Goal: Transaction & Acquisition: Purchase product/service

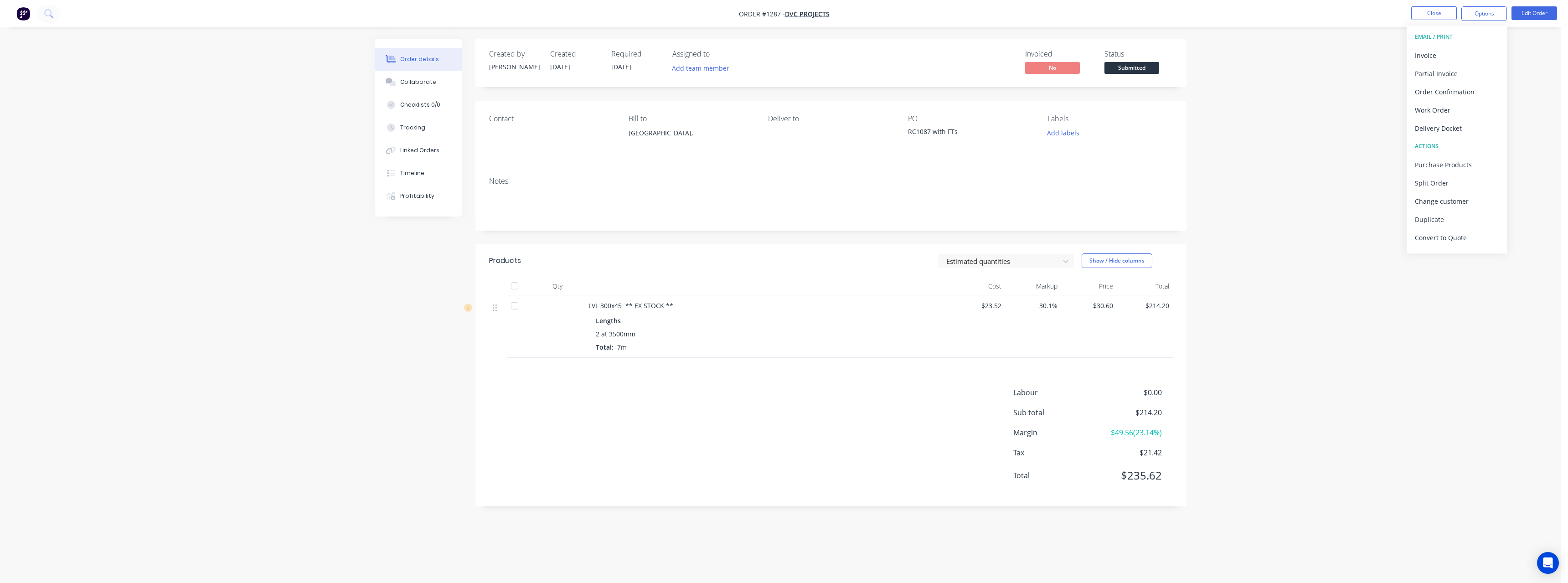
click at [1239, 109] on div "Order details Collaborate Checklists 0/0 Tracking Linked Orders Timeline Profit…" at bounding box center [780, 291] width 1560 height 583
click at [1147, 71] on span "Submitted" at bounding box center [1131, 68] width 55 height 11
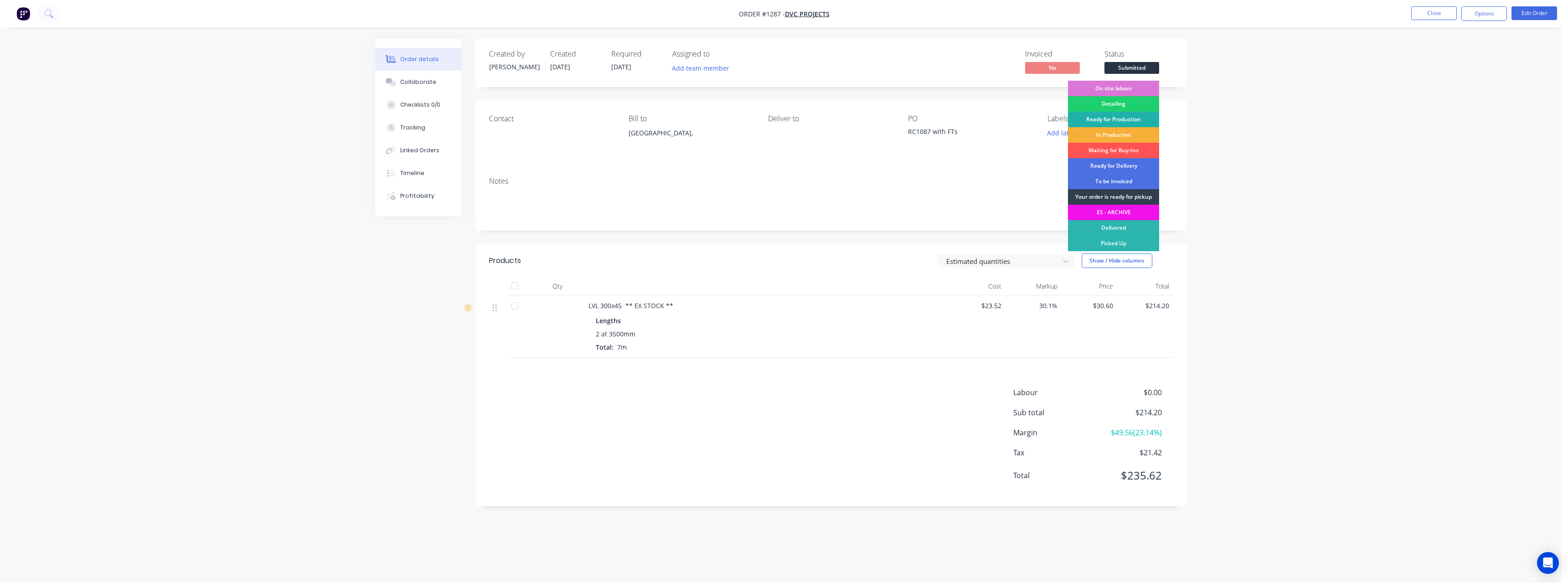
click at [1137, 115] on div "Ready for Production" at bounding box center [1113, 119] width 91 height 15
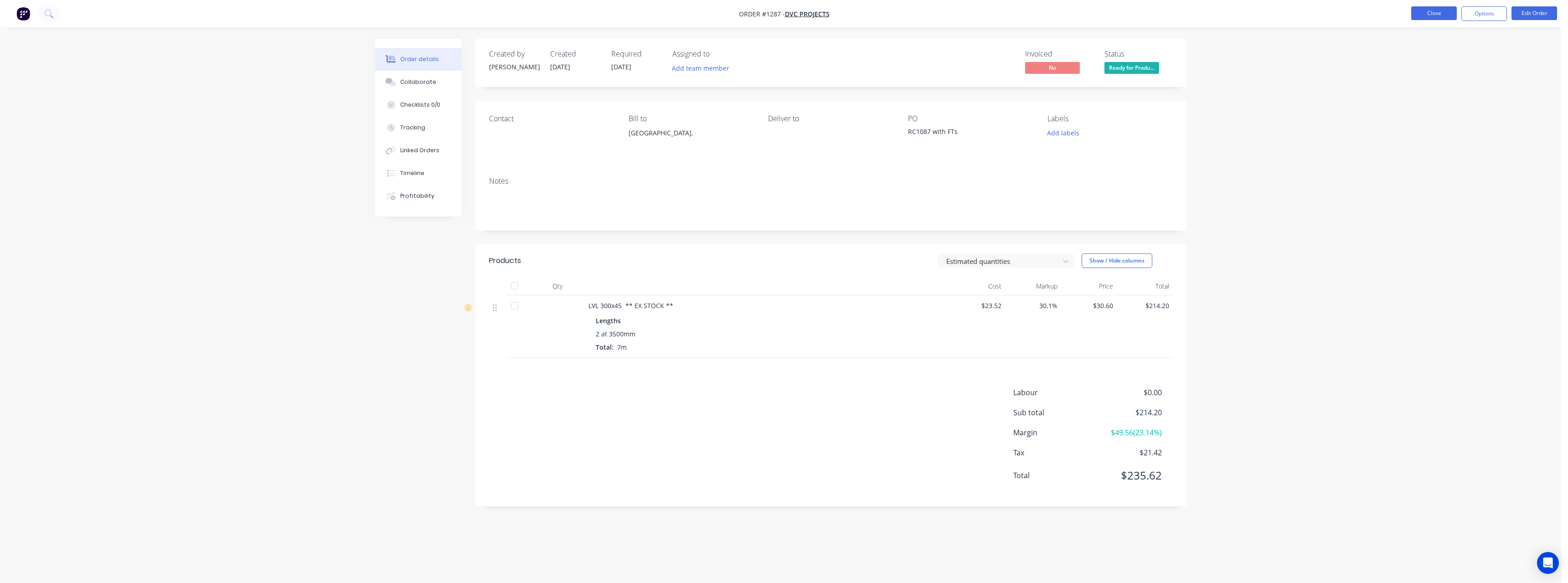
click at [1442, 14] on button "Close" at bounding box center [1434, 13] width 45 height 13
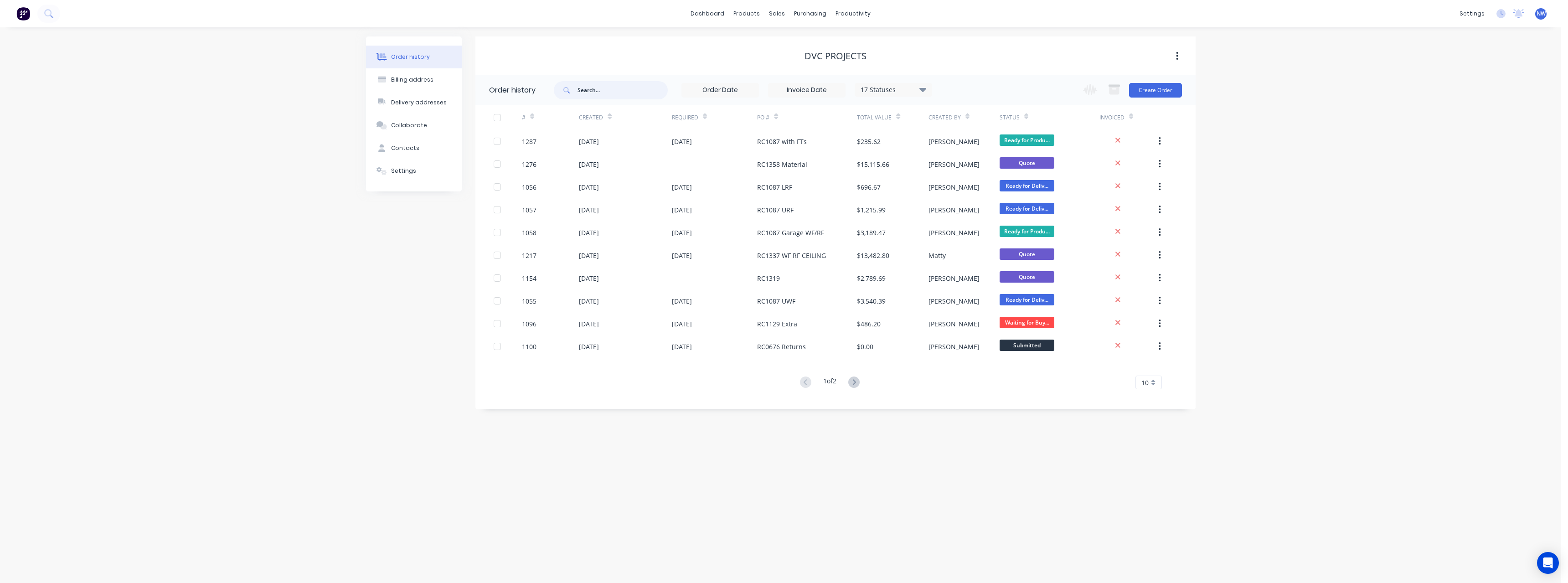
click at [612, 94] on input "text" at bounding box center [622, 90] width 90 height 18
type input "rc1087"
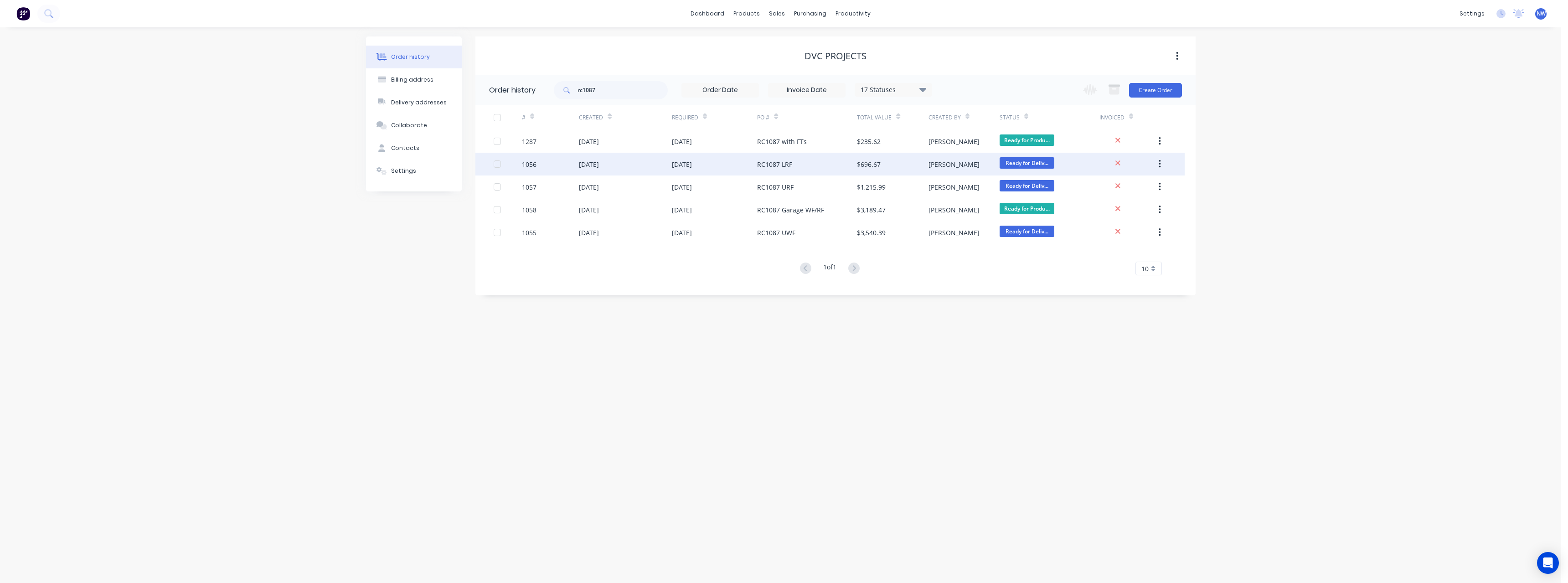
click at [768, 167] on div "RC1087 LRF" at bounding box center [774, 164] width 35 height 9
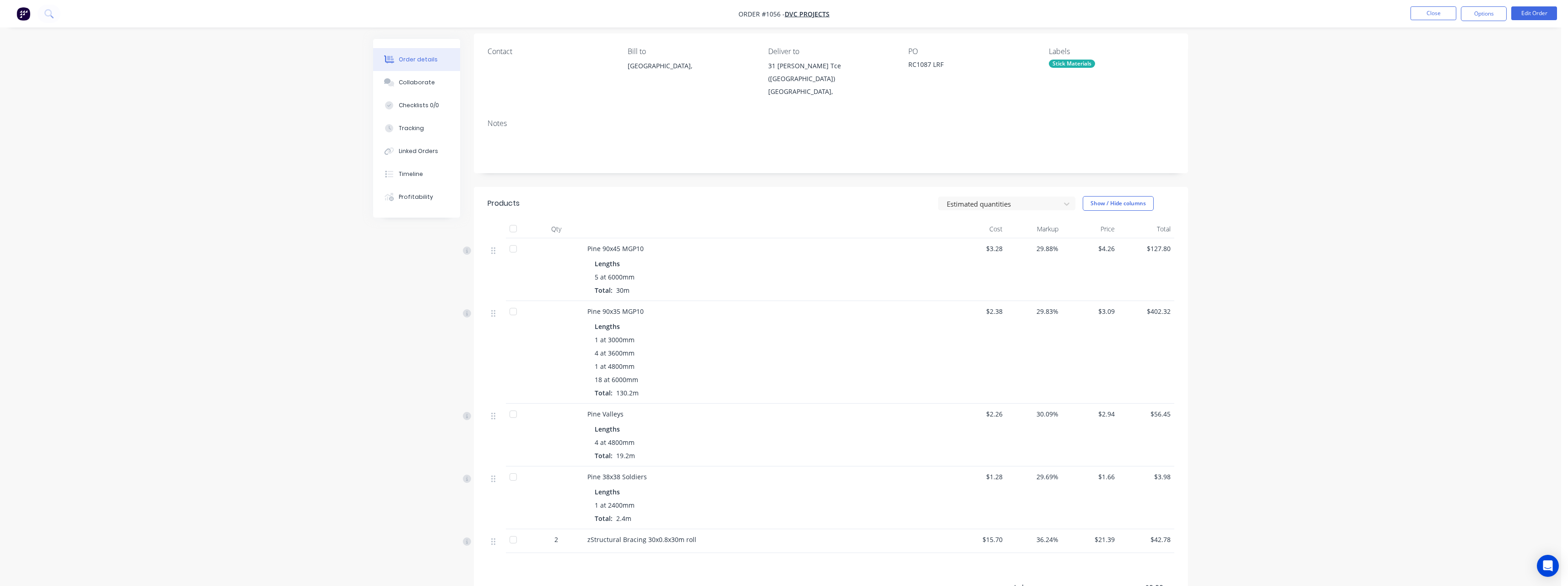
scroll to position [46, 0]
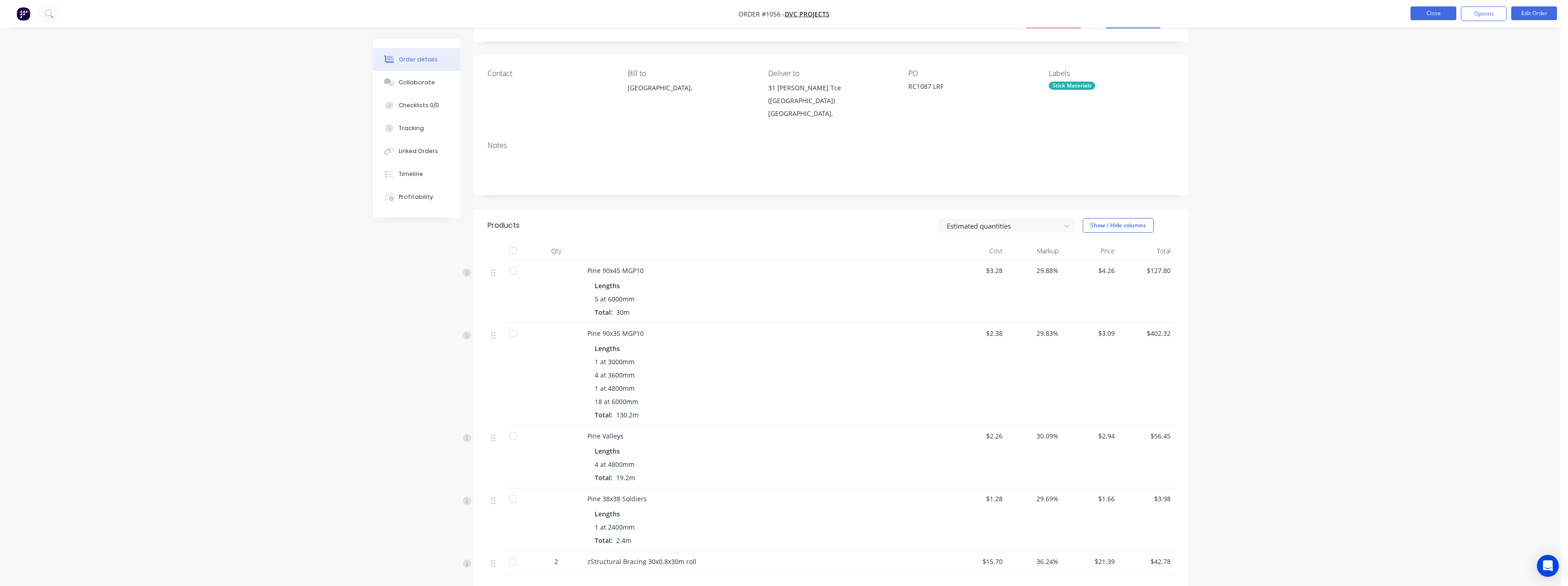
click at [1437, 11] on button "Close" at bounding box center [1434, 13] width 46 height 13
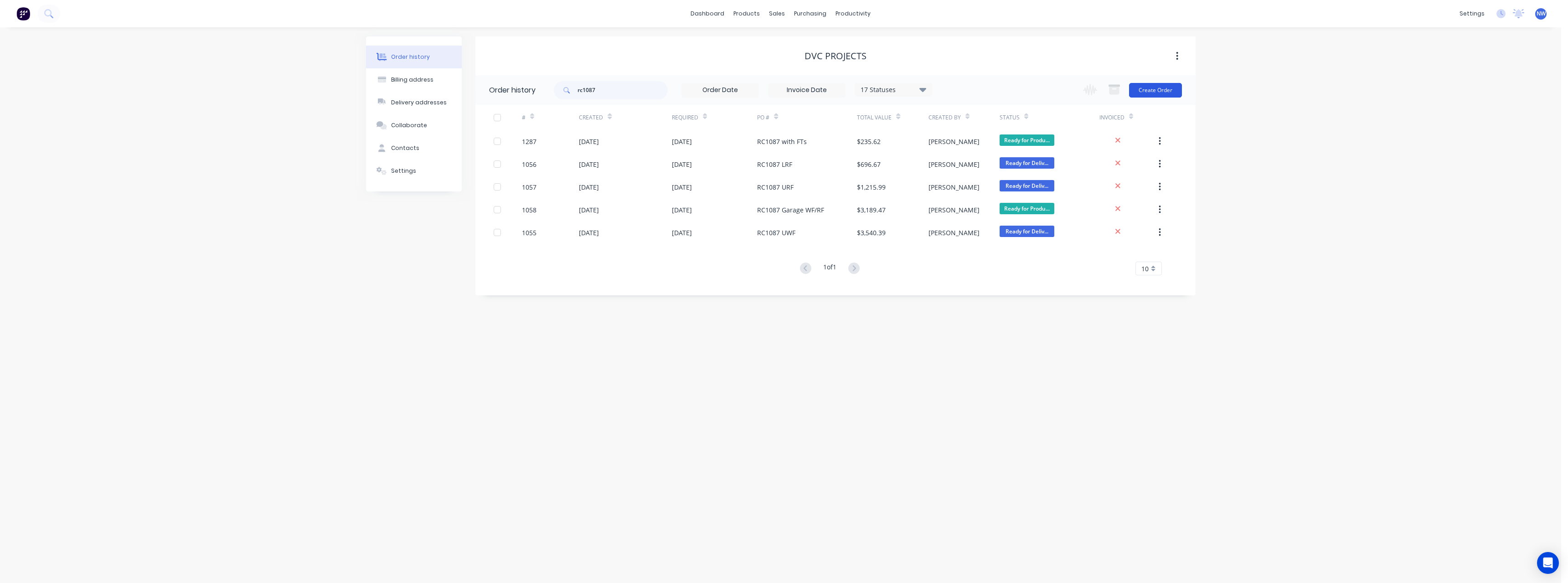
click at [1164, 93] on button "Create Order" at bounding box center [1155, 90] width 53 height 14
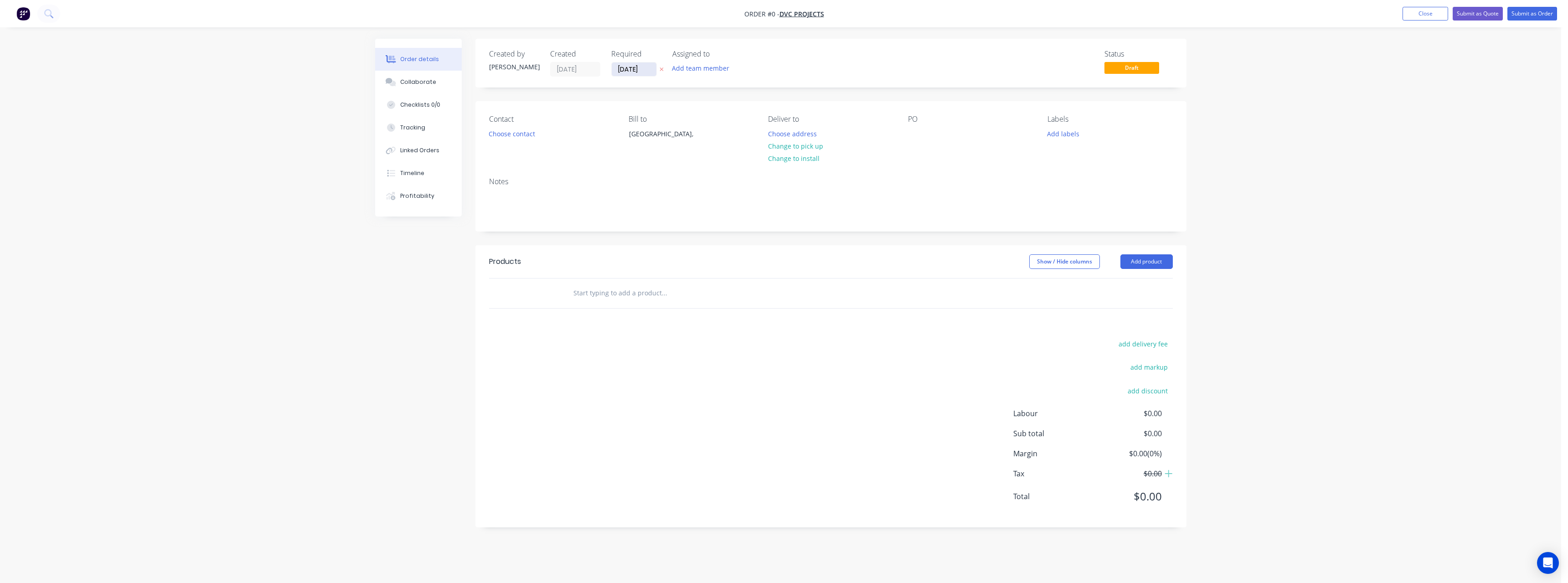
click at [641, 70] on input "[DATE]" at bounding box center [633, 69] width 44 height 13
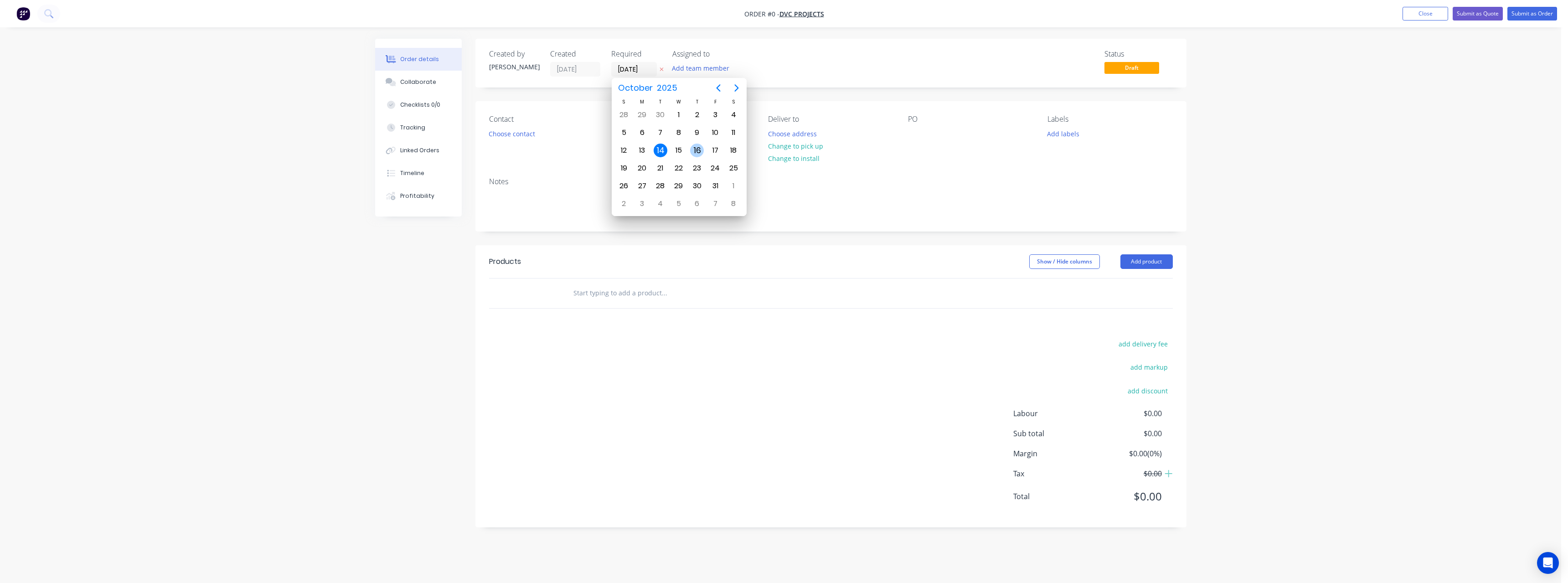
click at [695, 149] on div "16" at bounding box center [697, 150] width 13 height 13
type input "[DATE]"
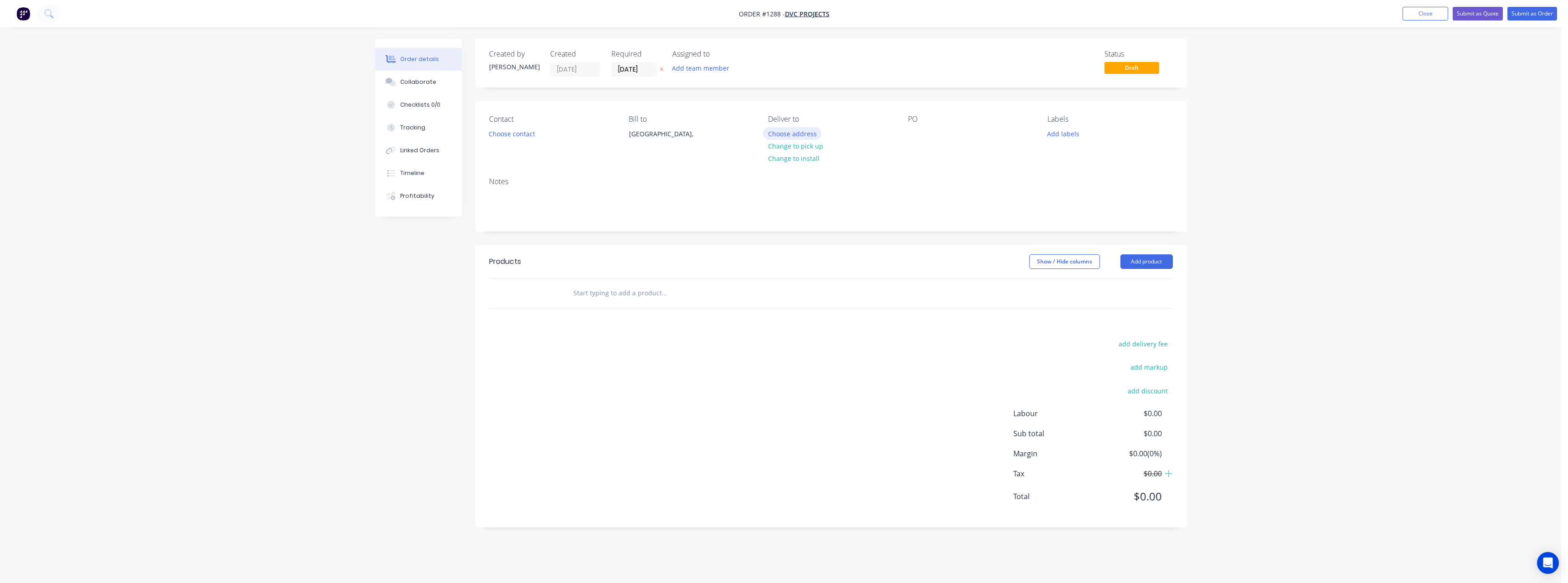
click at [809, 129] on button "Choose address" at bounding box center [792, 133] width 59 height 12
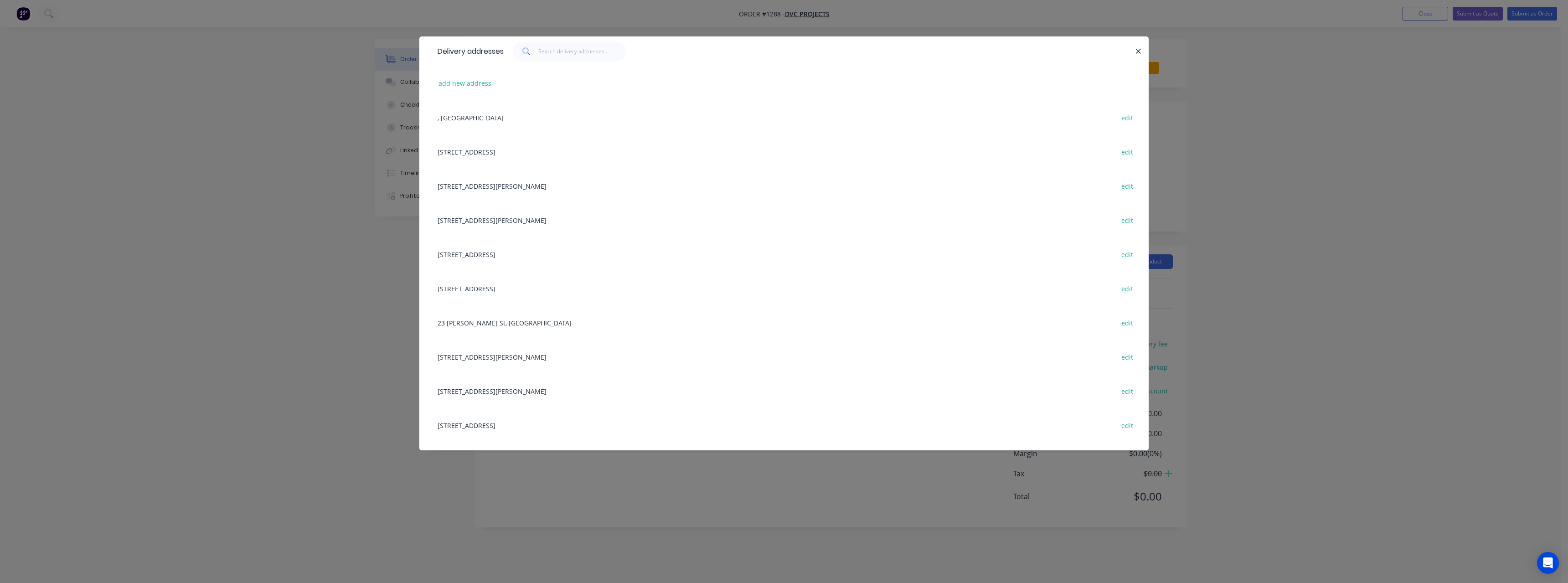
click at [562, 218] on div "[STREET_ADDRESS][PERSON_NAME], ([GEOGRAPHIC_DATA]), [GEOGRAPHIC_DATA] edit" at bounding box center [784, 220] width 702 height 34
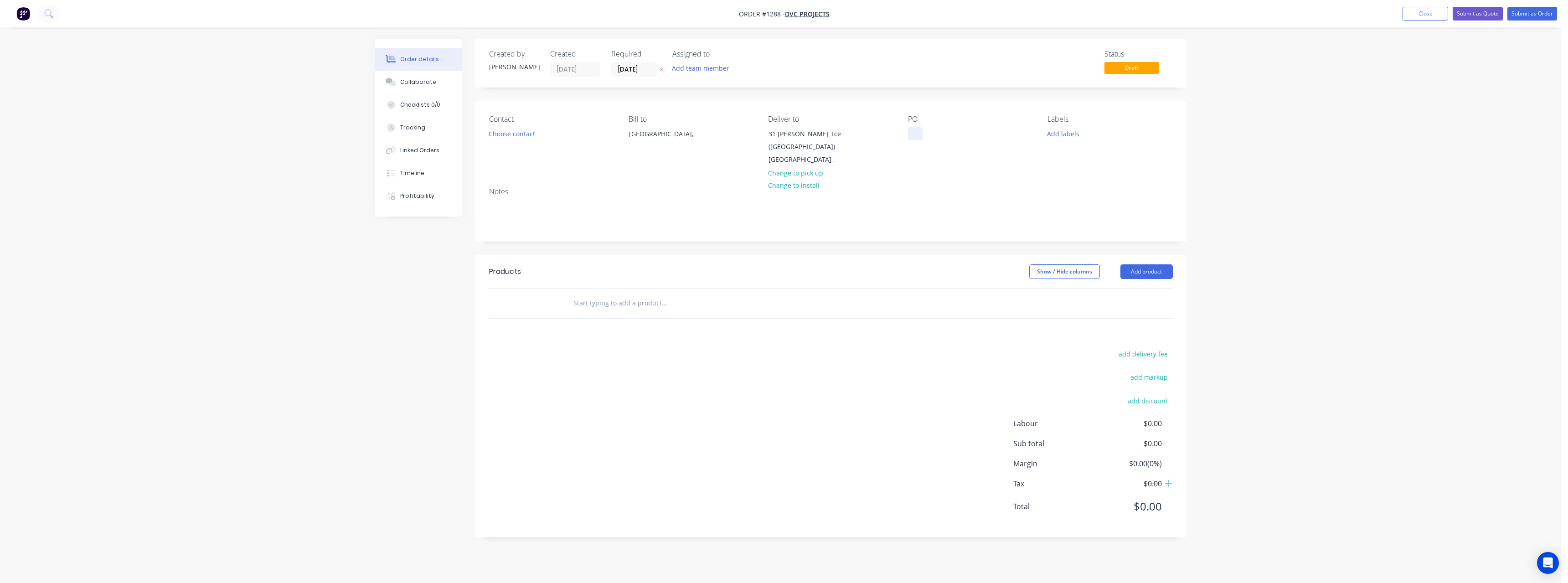
click at [915, 131] on div at bounding box center [914, 134] width 14 height 13
click at [964, 138] on div "RC1087 LFT/UFF" at bounding box center [939, 134] width 62 height 13
click at [627, 301] on input "text" at bounding box center [663, 302] width 182 height 18
type input "spee"
click at [652, 69] on input "[DATE]" at bounding box center [633, 69] width 44 height 13
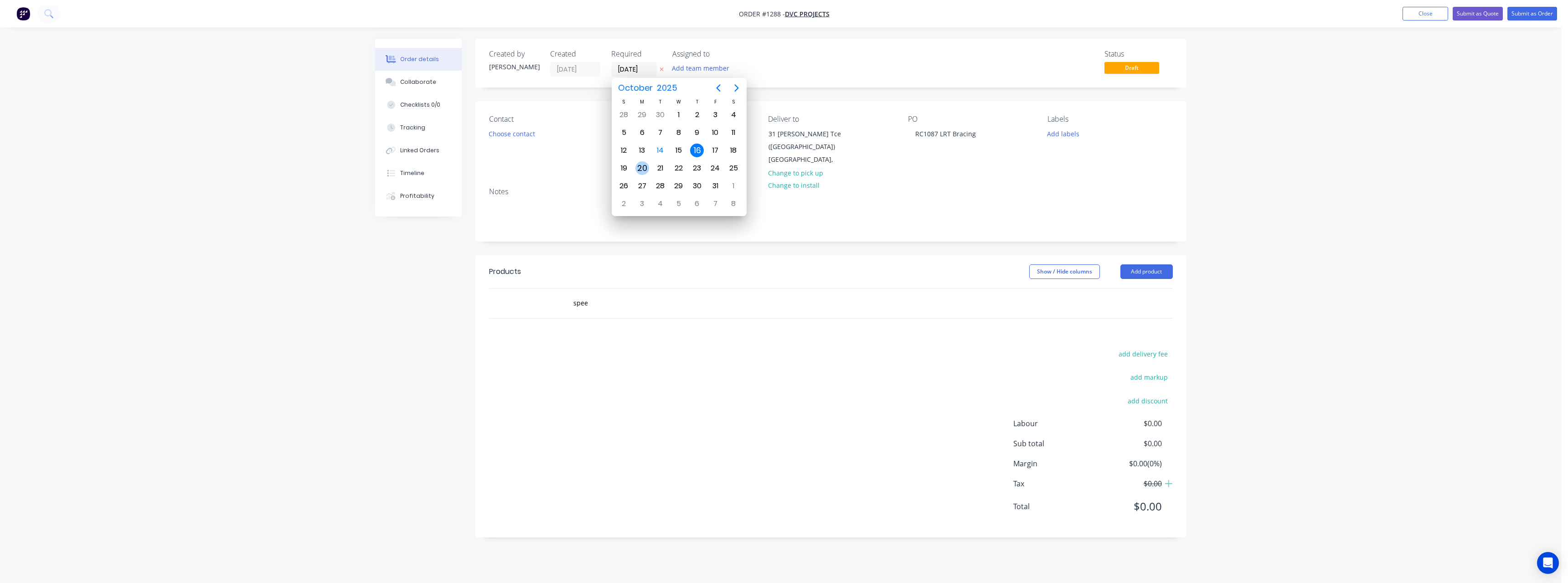
click at [645, 165] on div "20" at bounding box center [642, 168] width 13 height 13
type input "[DATE]"
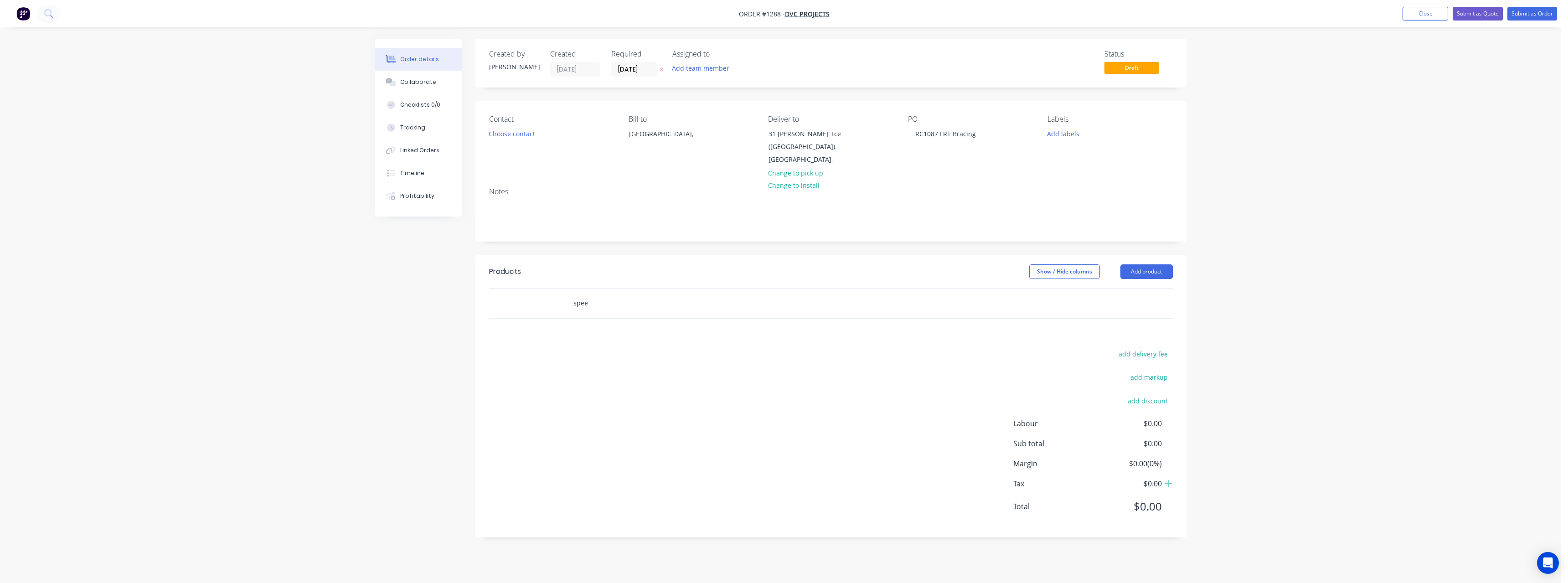
click at [637, 306] on input "spee" at bounding box center [663, 302] width 182 height 18
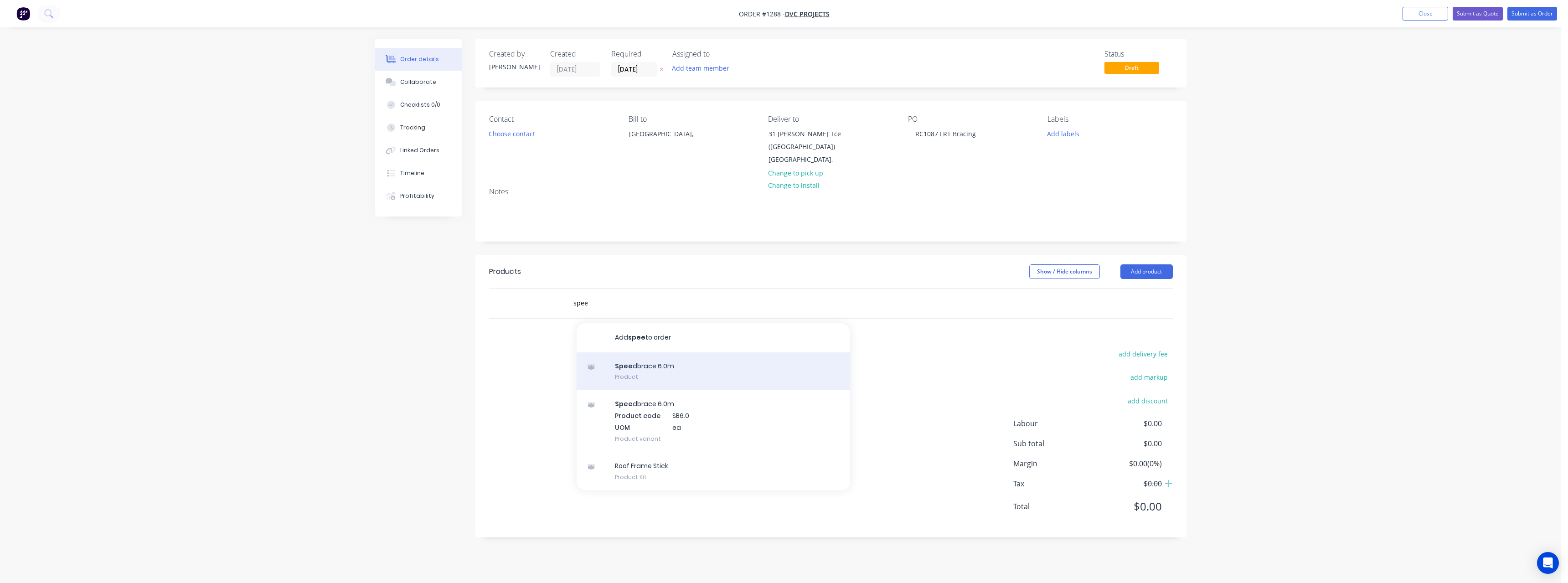
click at [640, 364] on div "Spee dbrace 6.0m Product" at bounding box center [713, 371] width 273 height 39
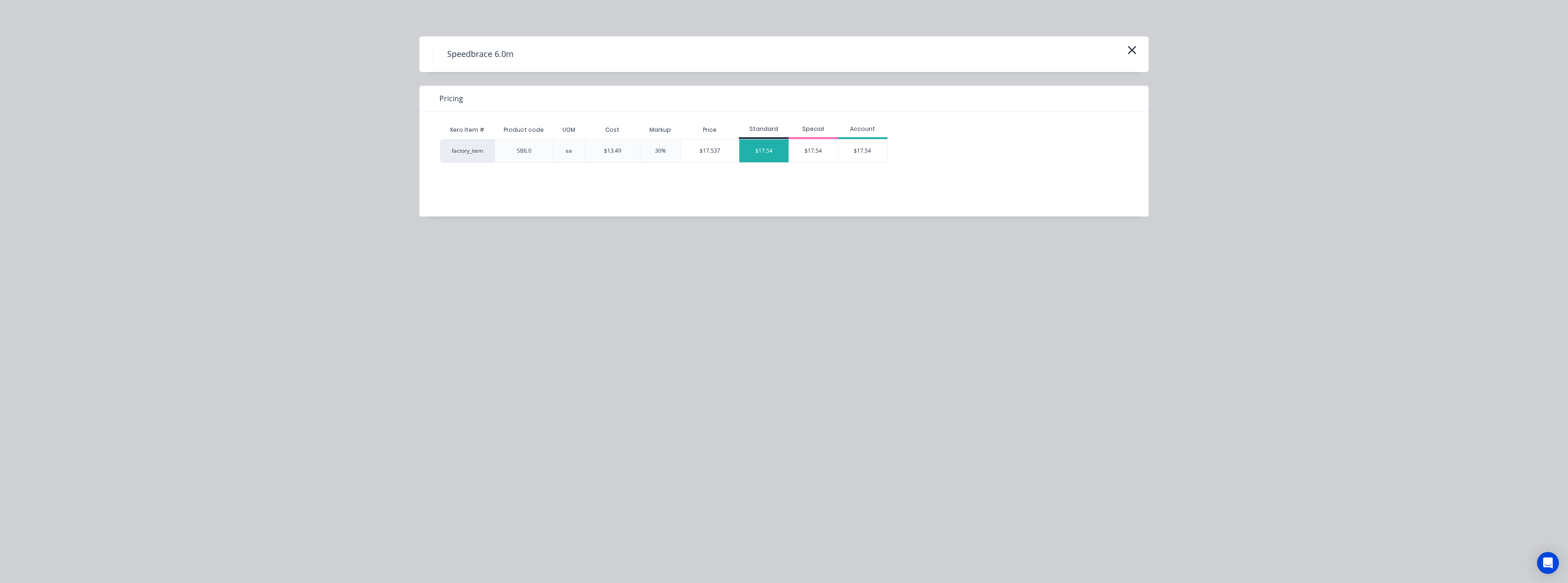
click at [765, 152] on div "$17.54" at bounding box center [764, 151] width 49 height 23
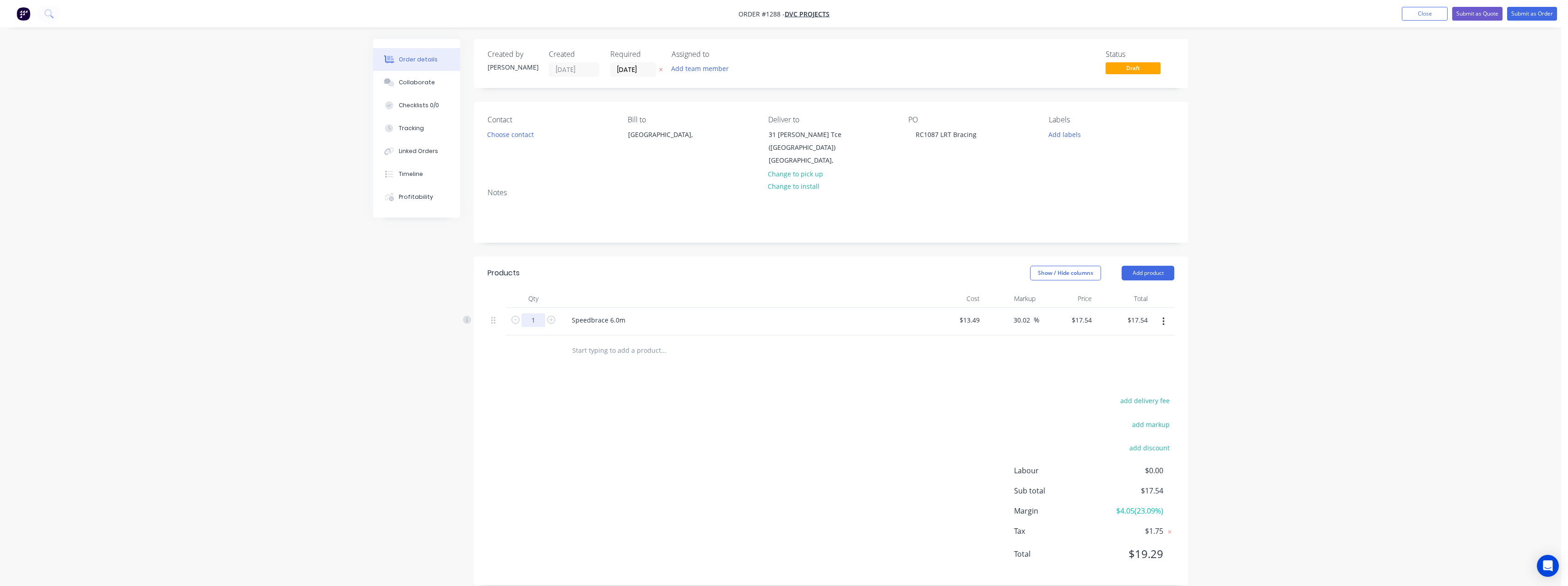
click at [541, 324] on input "1" at bounding box center [533, 320] width 24 height 13
type input "12"
type input "$210.48"
click at [750, 346] on input "text" at bounding box center [663, 350] width 183 height 18
click at [1519, 16] on button "Submit as Order" at bounding box center [1532, 13] width 50 height 13
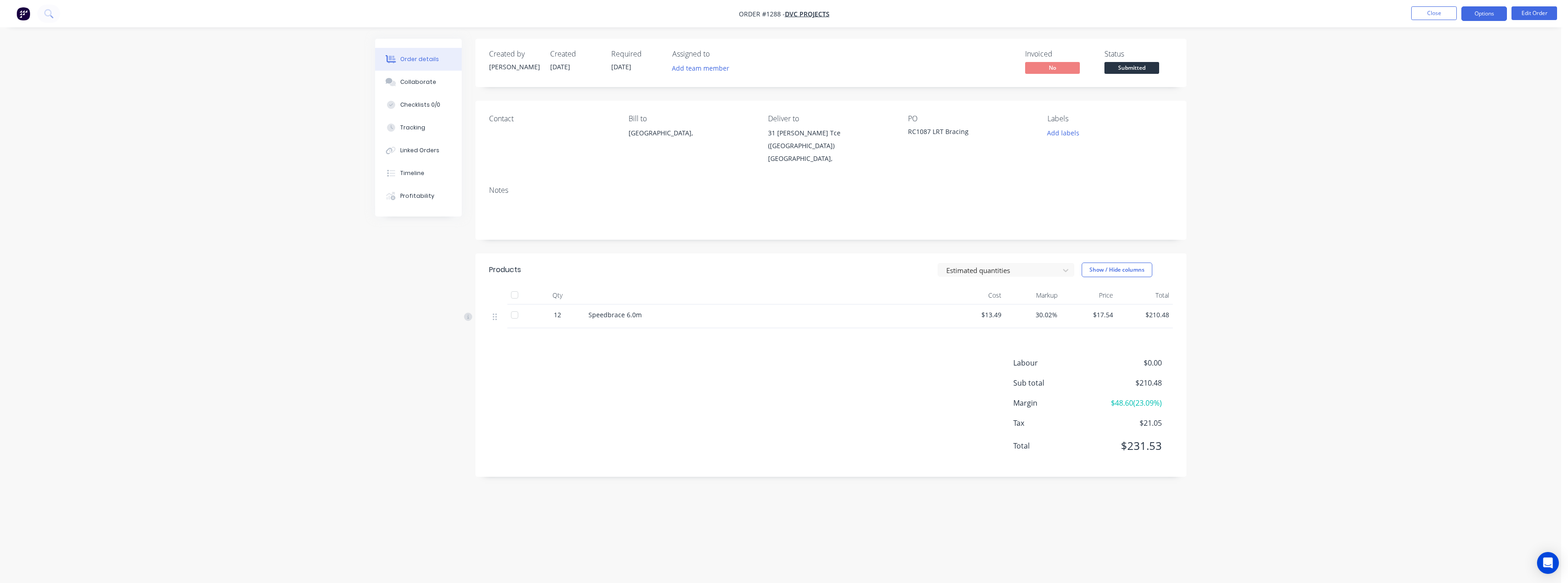
click at [1500, 16] on button "Options" at bounding box center [1484, 13] width 45 height 14
click at [1466, 110] on div "Work Order" at bounding box center [1456, 110] width 84 height 13
click at [1446, 92] on div "Without pricing" at bounding box center [1456, 92] width 84 height 13
click at [1142, 69] on span "Submitted" at bounding box center [1131, 68] width 55 height 11
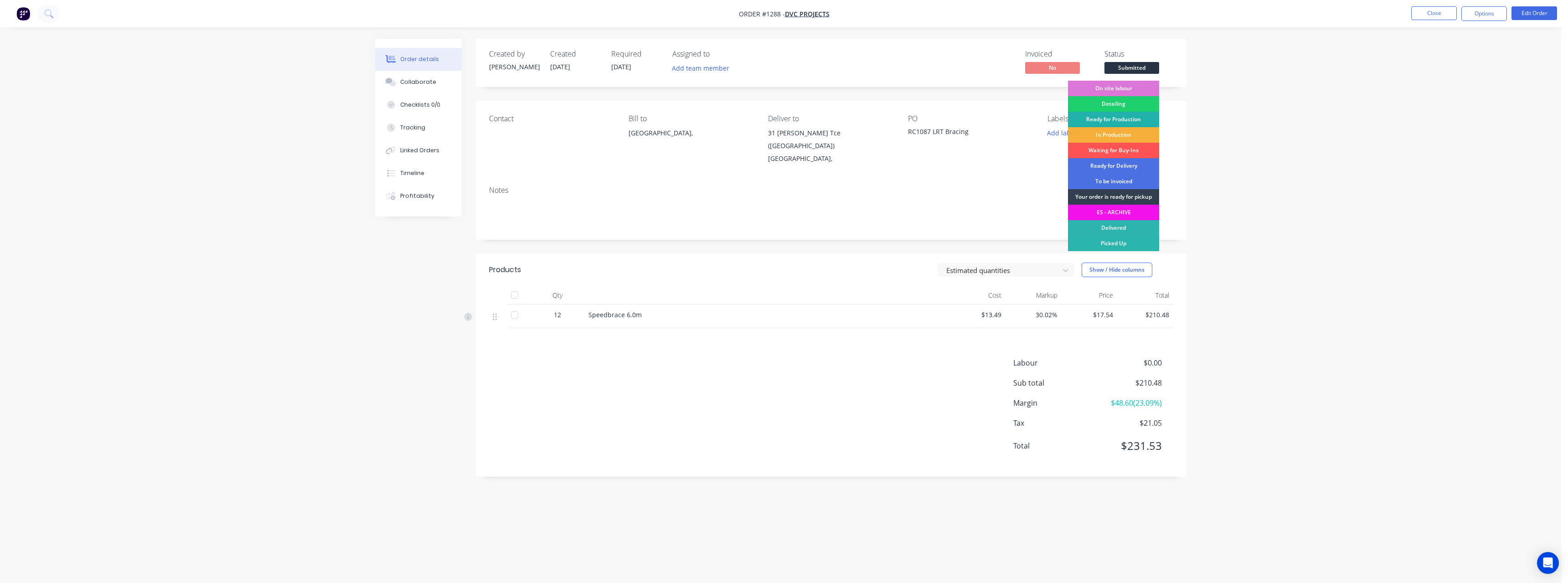
click at [1127, 120] on div "Ready for Production" at bounding box center [1113, 119] width 91 height 15
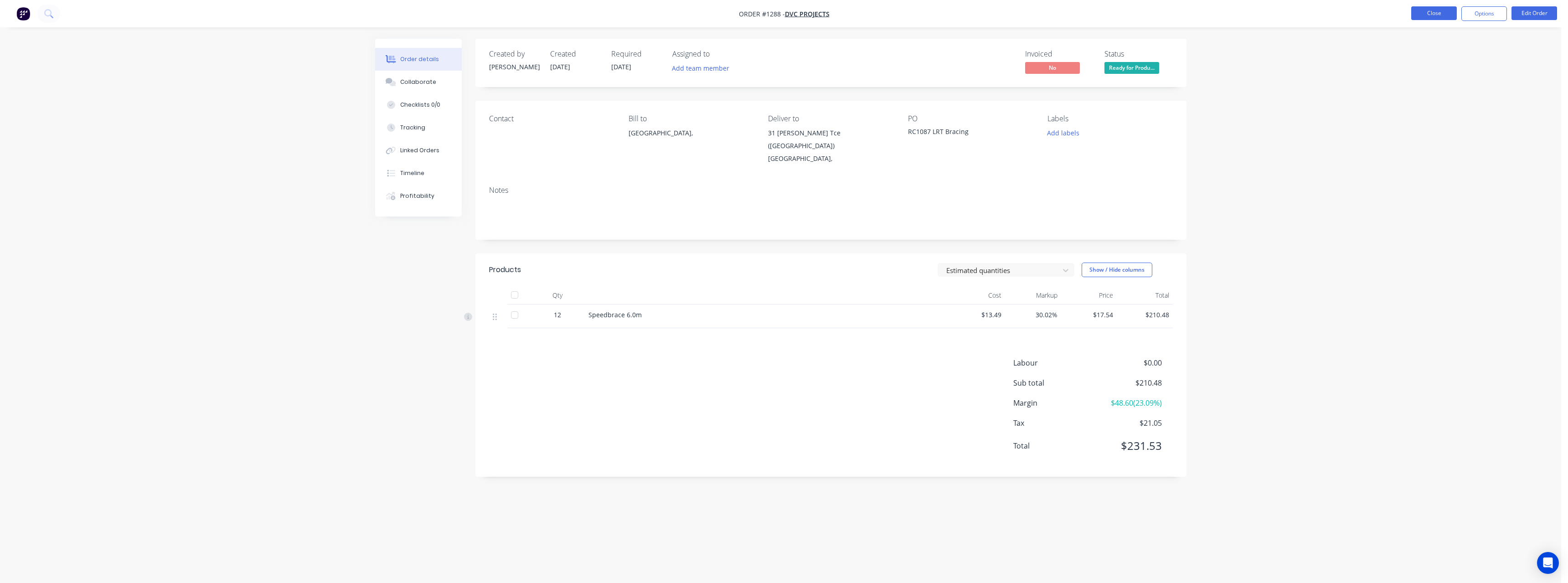
click at [1423, 16] on button "Close" at bounding box center [1434, 13] width 45 height 13
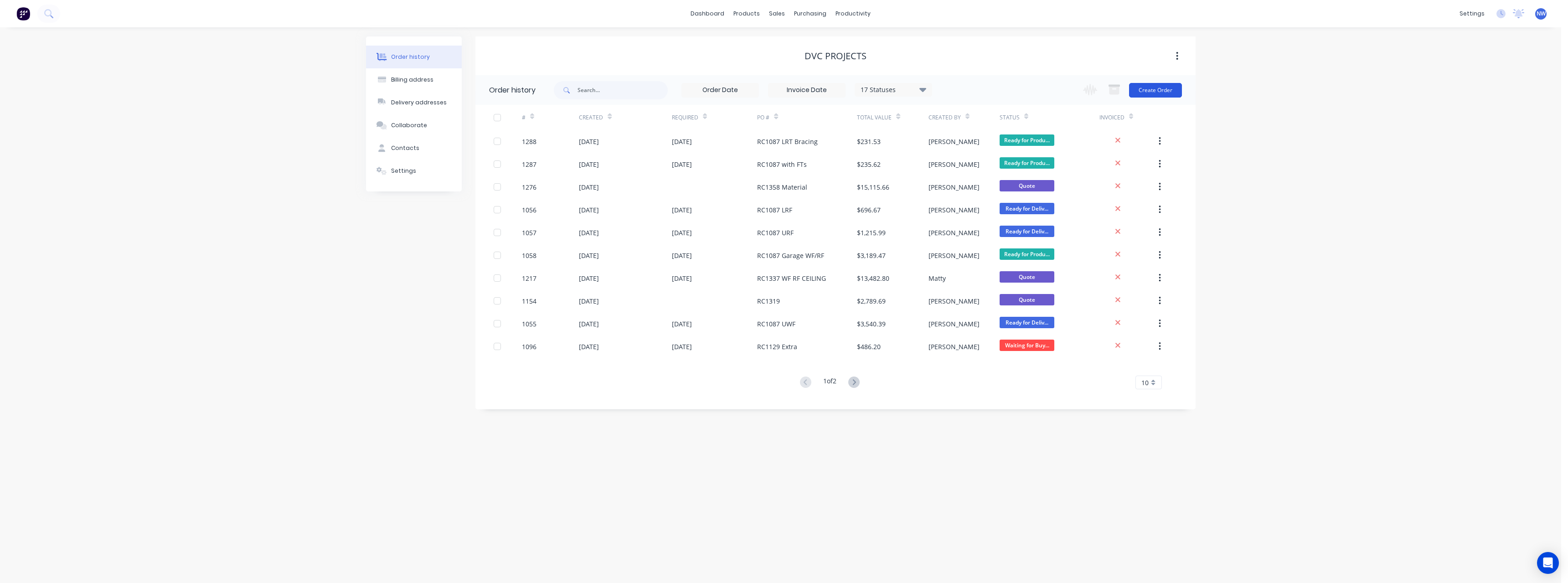
click at [1163, 93] on button "Create Order" at bounding box center [1155, 90] width 53 height 14
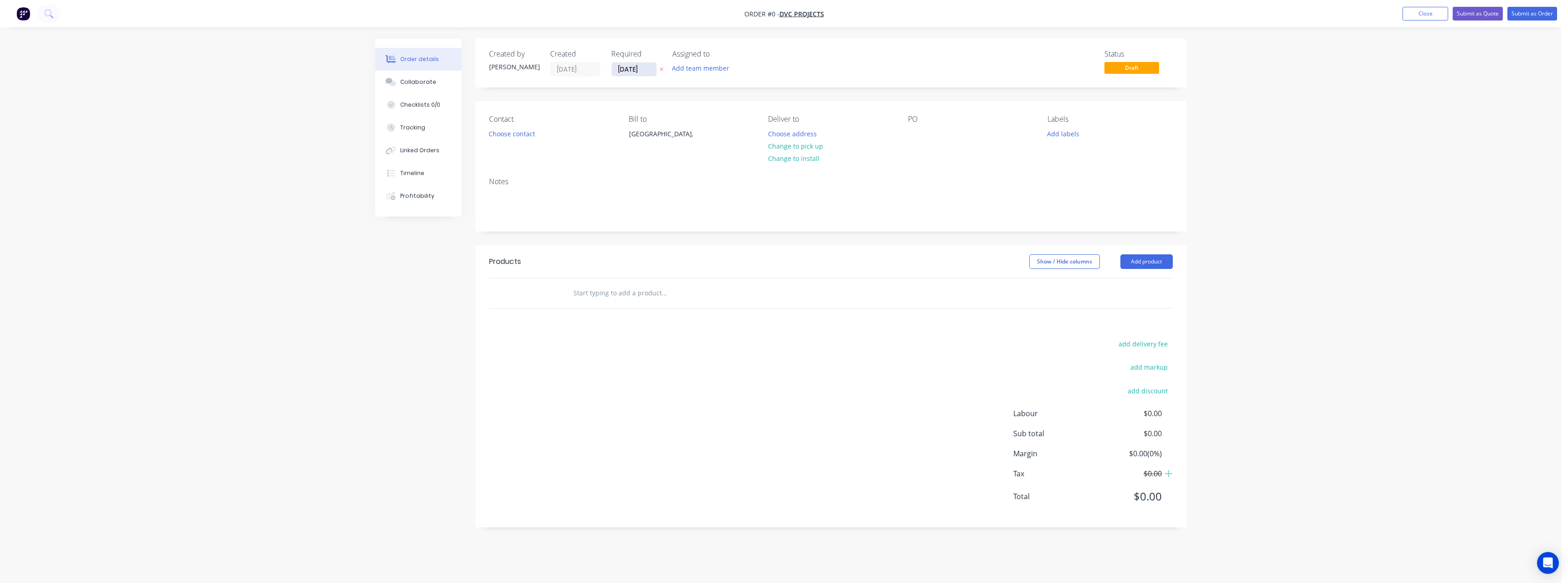
click at [646, 70] on input "[DATE]" at bounding box center [633, 69] width 44 height 13
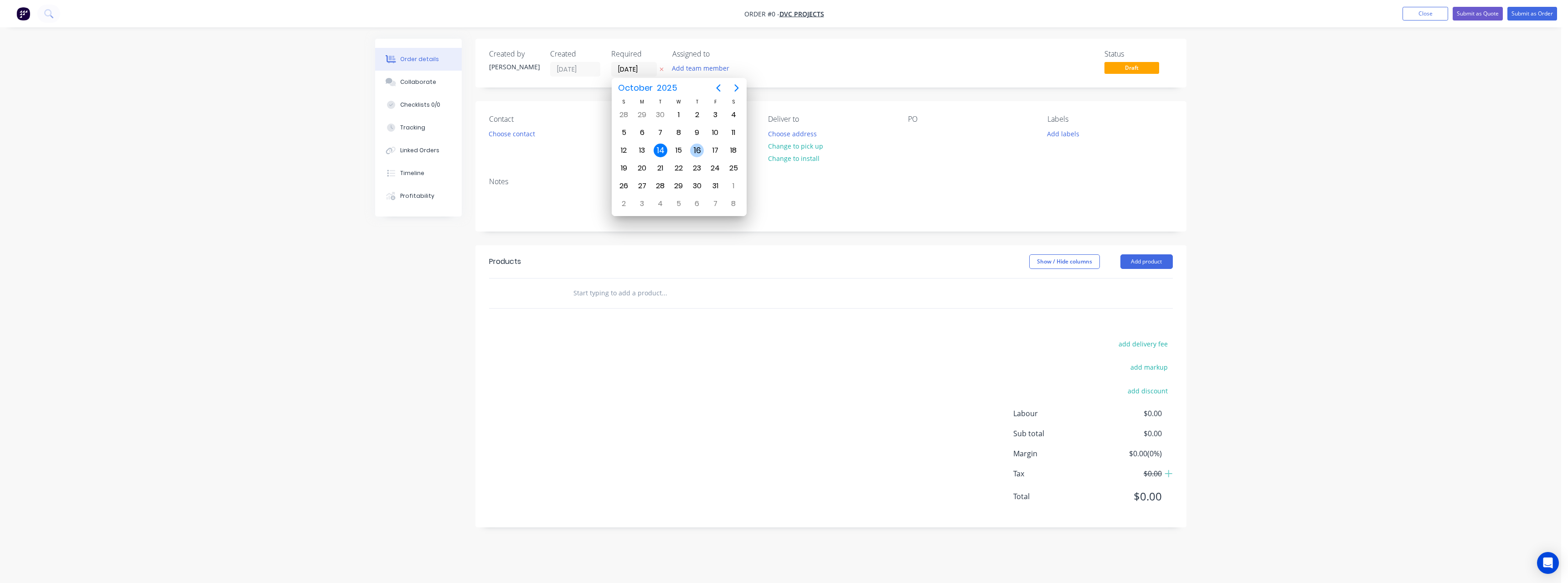
click at [694, 148] on div "16" at bounding box center [697, 150] width 13 height 13
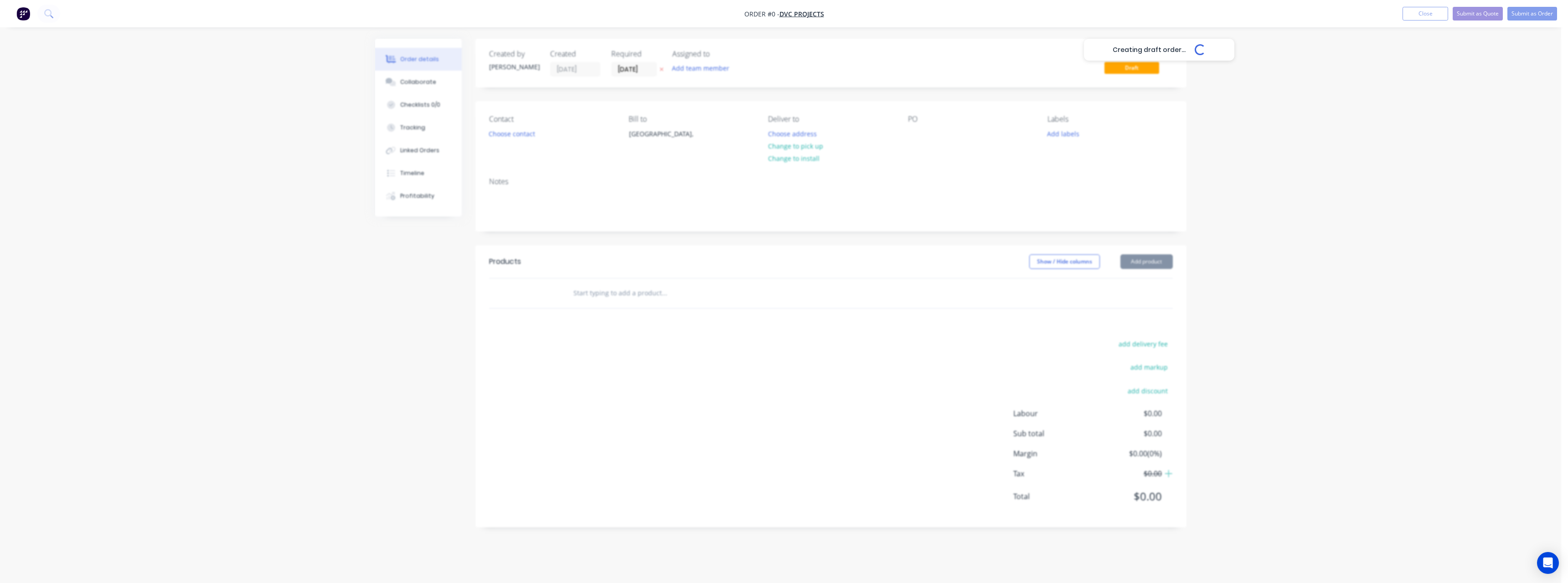
type input "[DATE]"
click at [792, 134] on button "Choose address" at bounding box center [792, 133] width 59 height 12
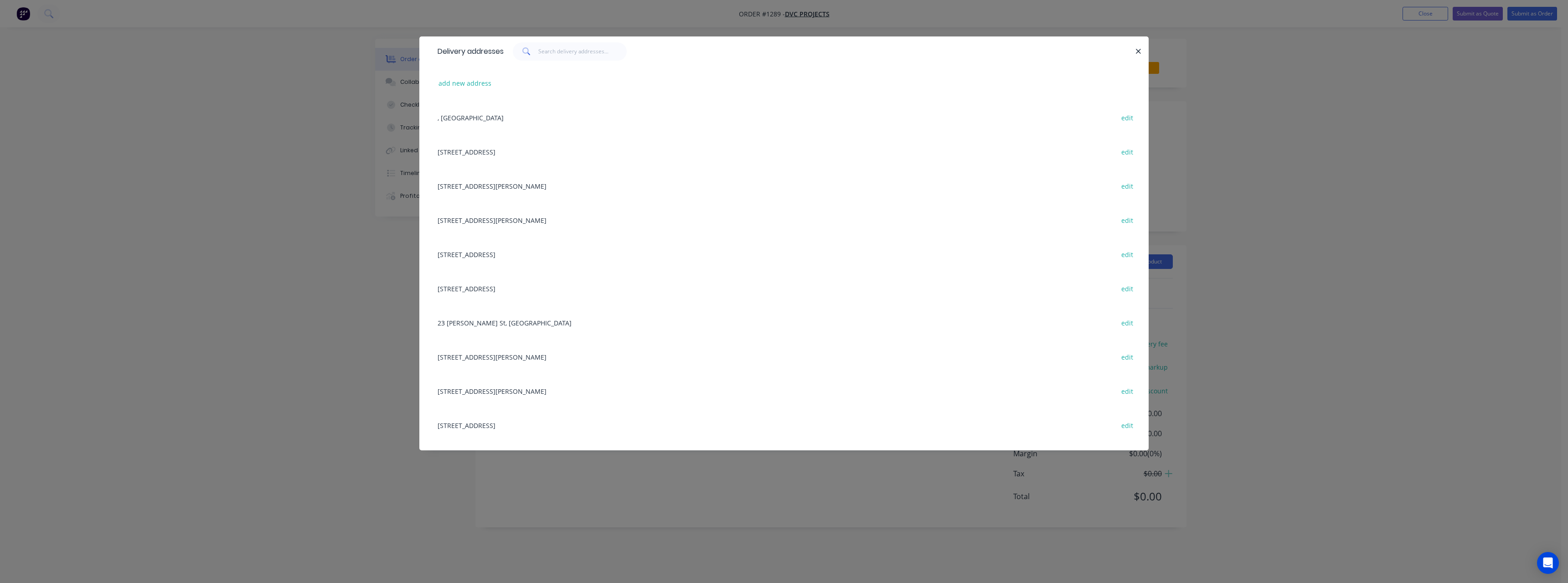
click at [527, 218] on div "[STREET_ADDRESS][PERSON_NAME], ([GEOGRAPHIC_DATA]), [GEOGRAPHIC_DATA] edit" at bounding box center [784, 220] width 702 height 34
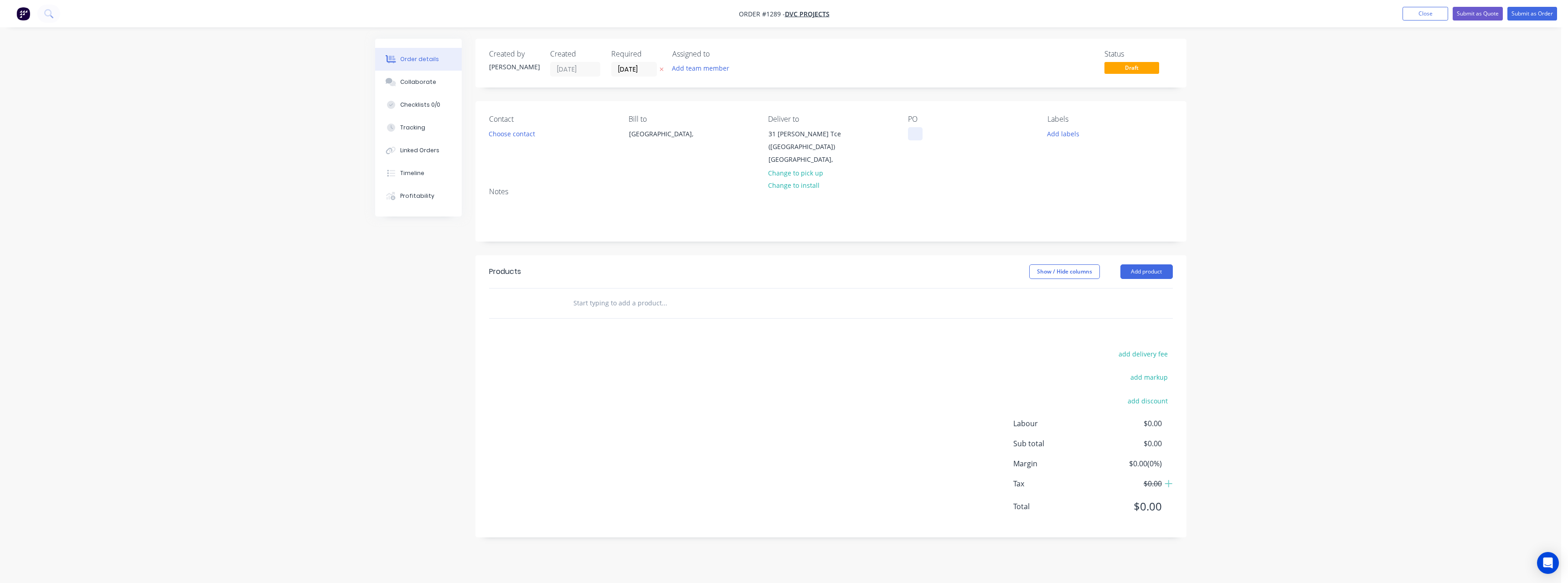
click at [909, 138] on div at bounding box center [914, 134] width 14 height 13
click at [632, 302] on input "text" at bounding box center [663, 302] width 182 height 18
click at [602, 305] on input "text" at bounding box center [663, 302] width 182 height 18
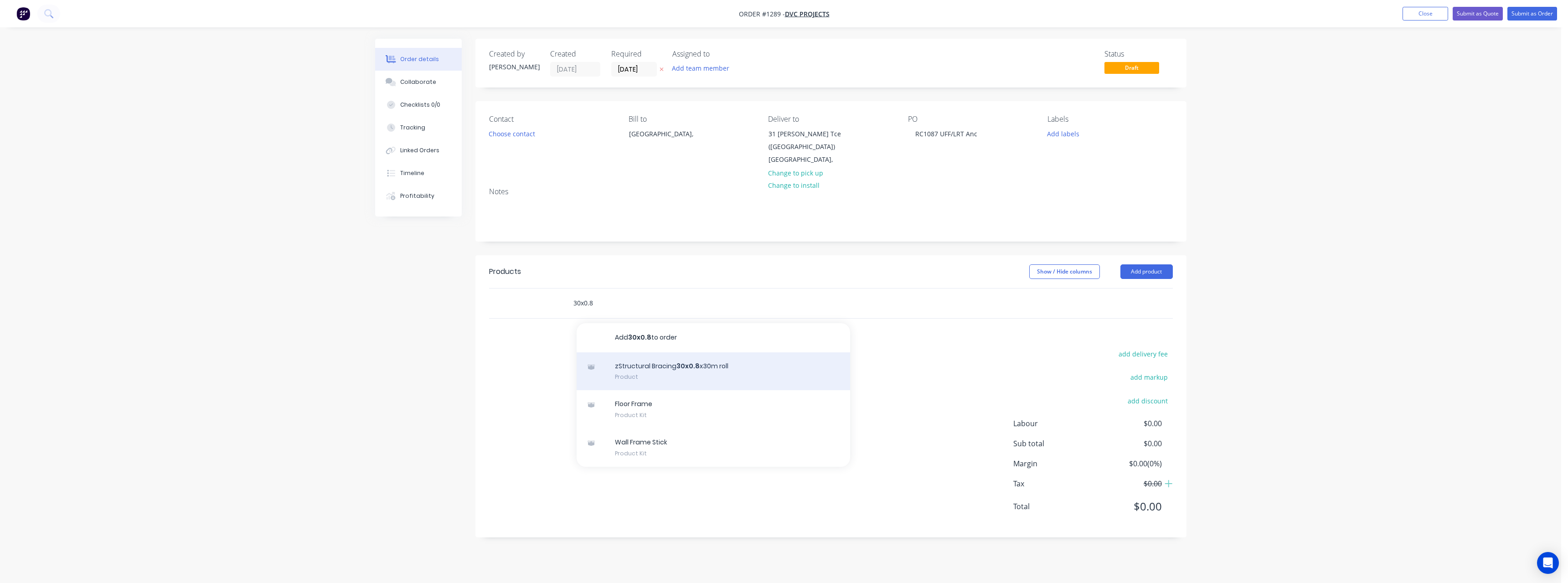
type input "30x0.8"
click at [651, 369] on div "zStructural Bracing 30x0.8 x30m roll Product" at bounding box center [713, 371] width 273 height 39
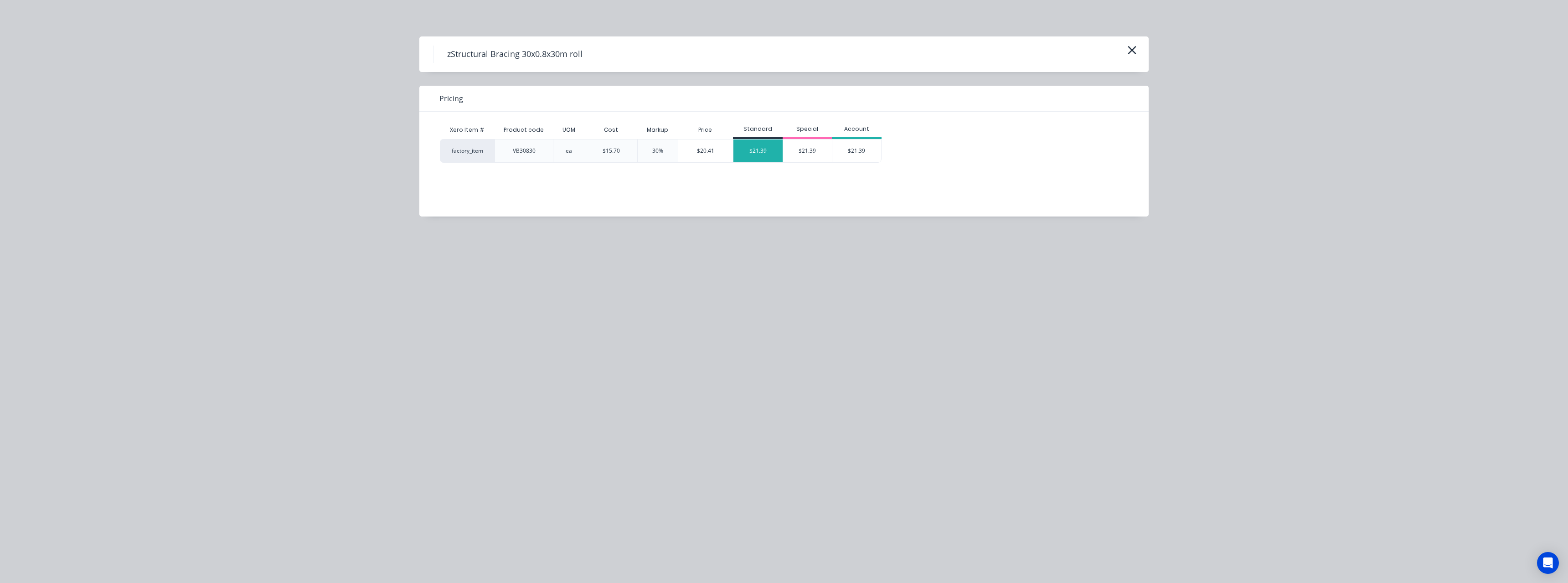
click at [749, 152] on div "$21.39" at bounding box center [758, 151] width 49 height 23
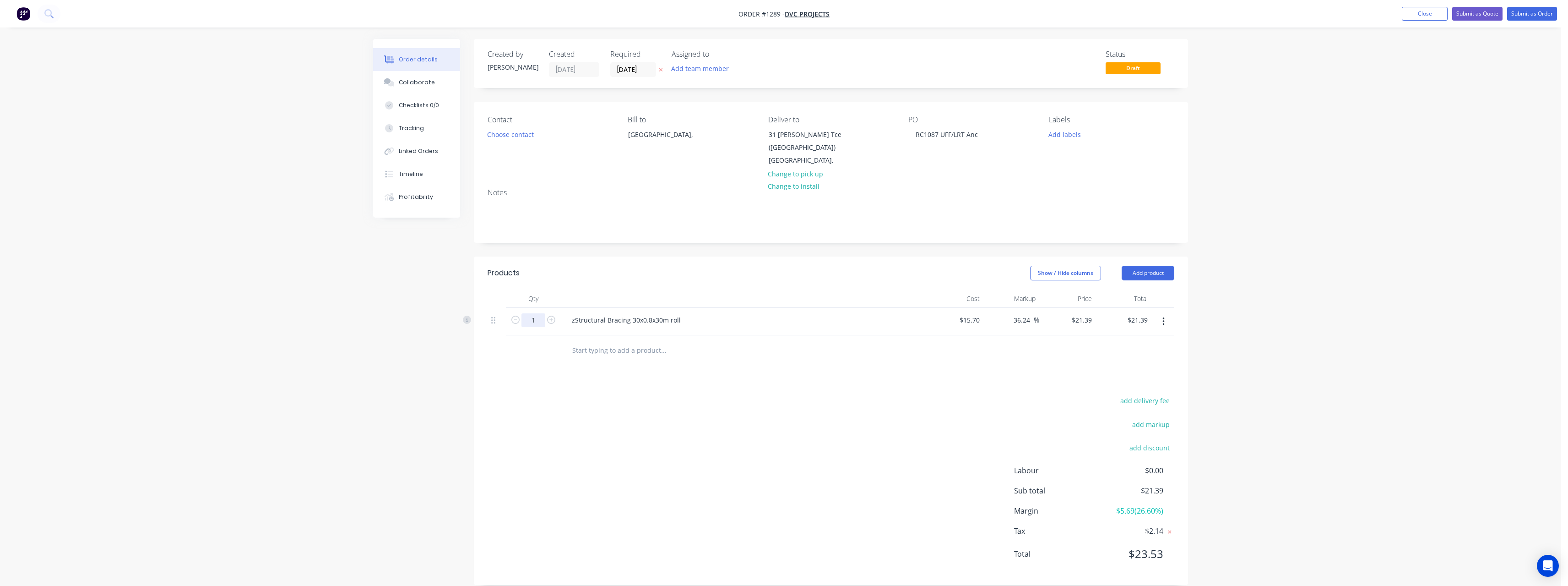
click at [539, 321] on input "1" at bounding box center [533, 320] width 24 height 13
click at [631, 347] on input "text" at bounding box center [663, 350] width 183 height 18
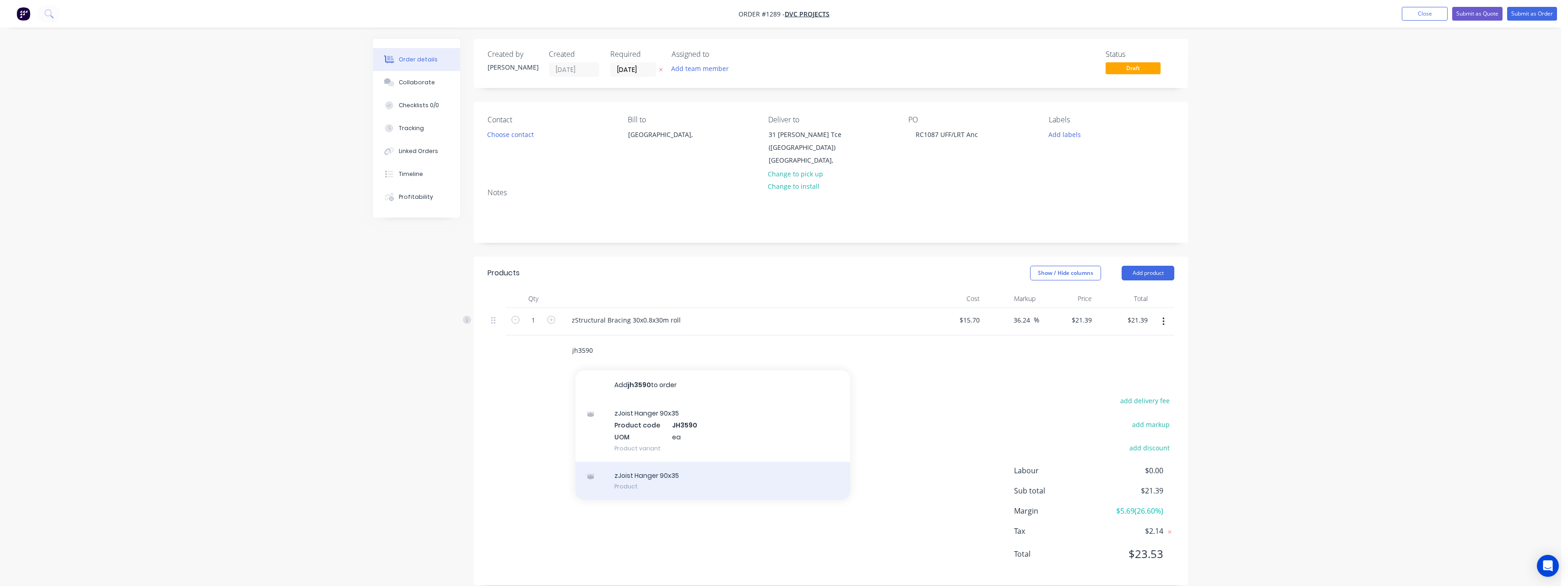
type input "jh3590"
click at [675, 484] on div "zJoist Hanger 90x35 Product" at bounding box center [712, 481] width 274 height 39
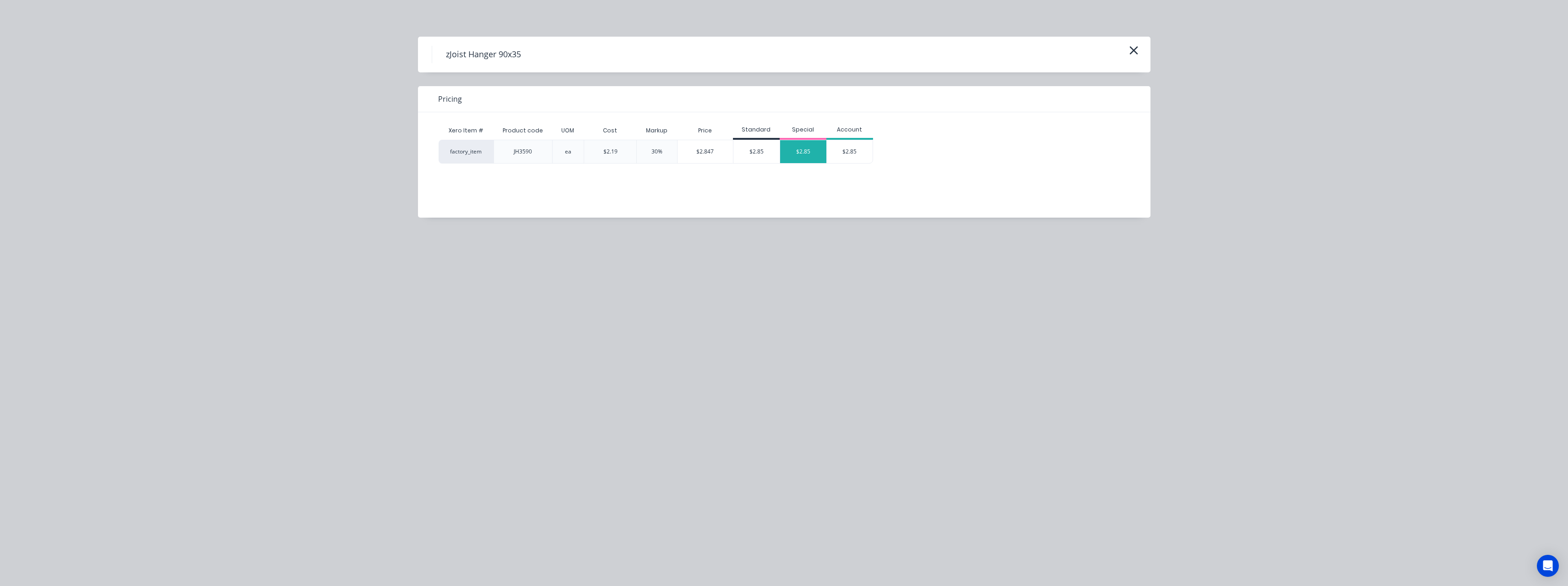
click at [799, 159] on div "$2.85" at bounding box center [803, 152] width 47 height 23
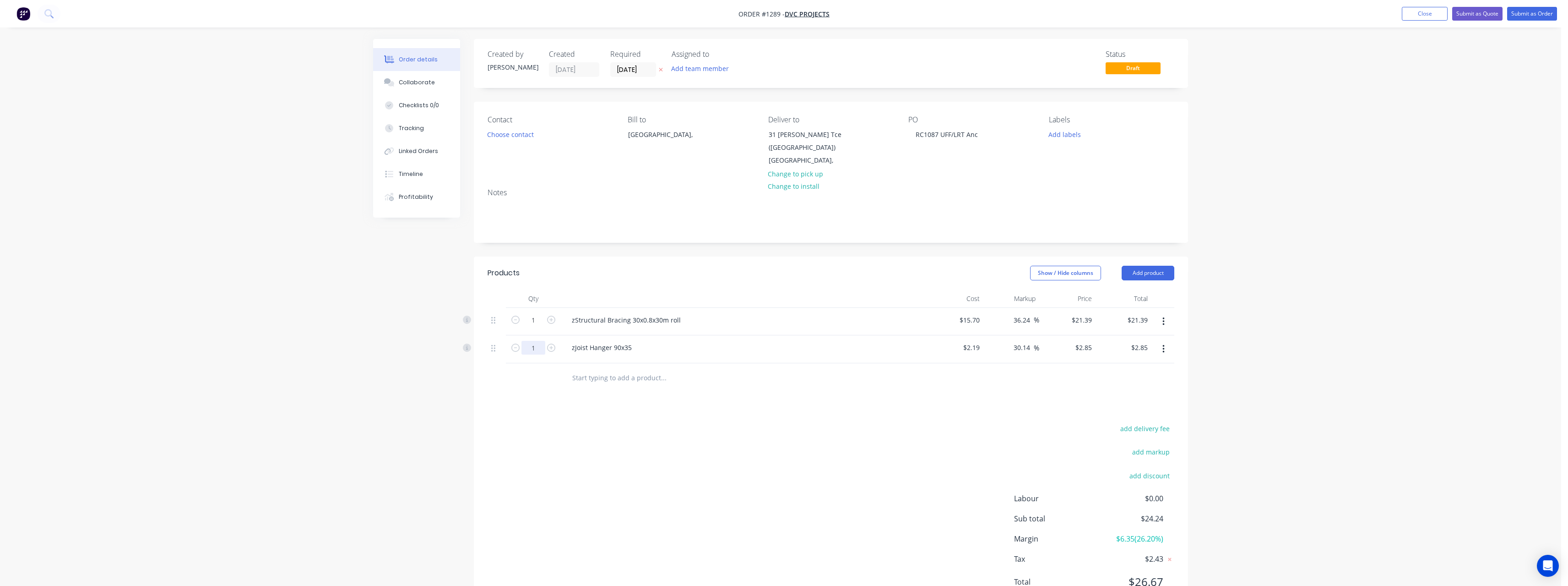
click at [537, 345] on input "1" at bounding box center [533, 348] width 24 height 13
type input "7"
type input "$19.95"
click at [635, 383] on input "text" at bounding box center [663, 377] width 183 height 18
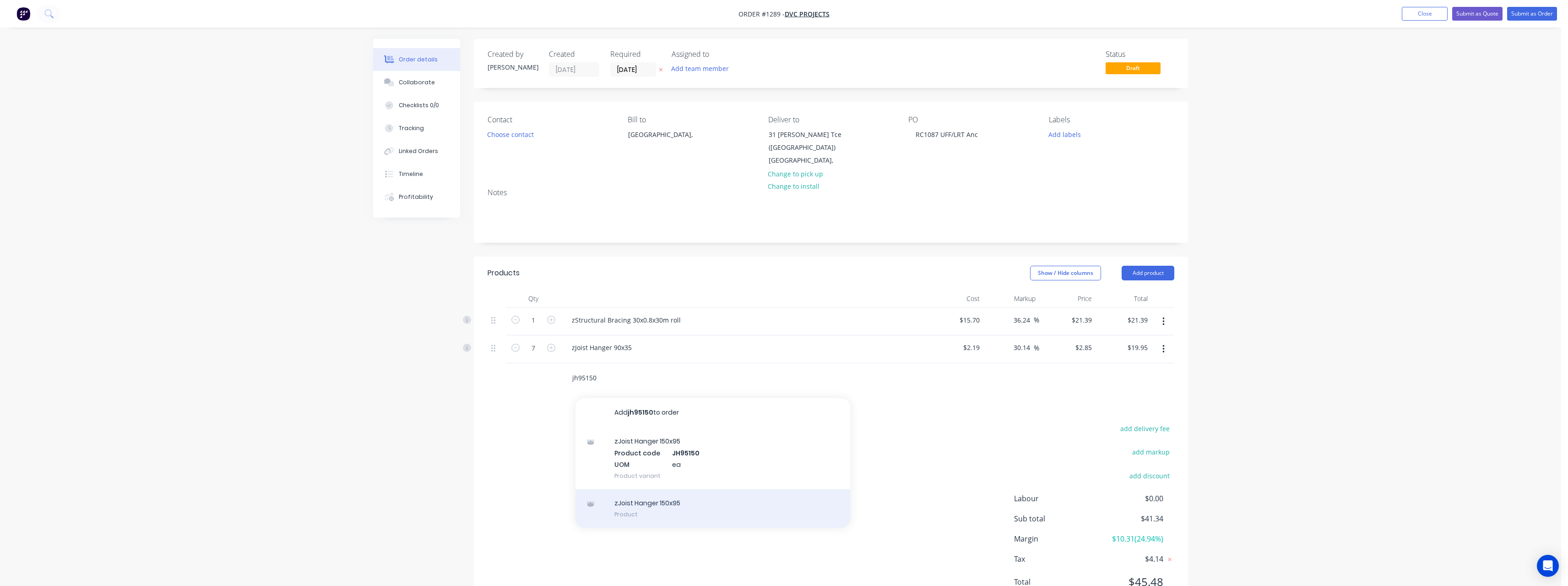
type input "jh95150"
click at [667, 507] on div "zJoist Hanger 150x95 Product" at bounding box center [712, 508] width 274 height 39
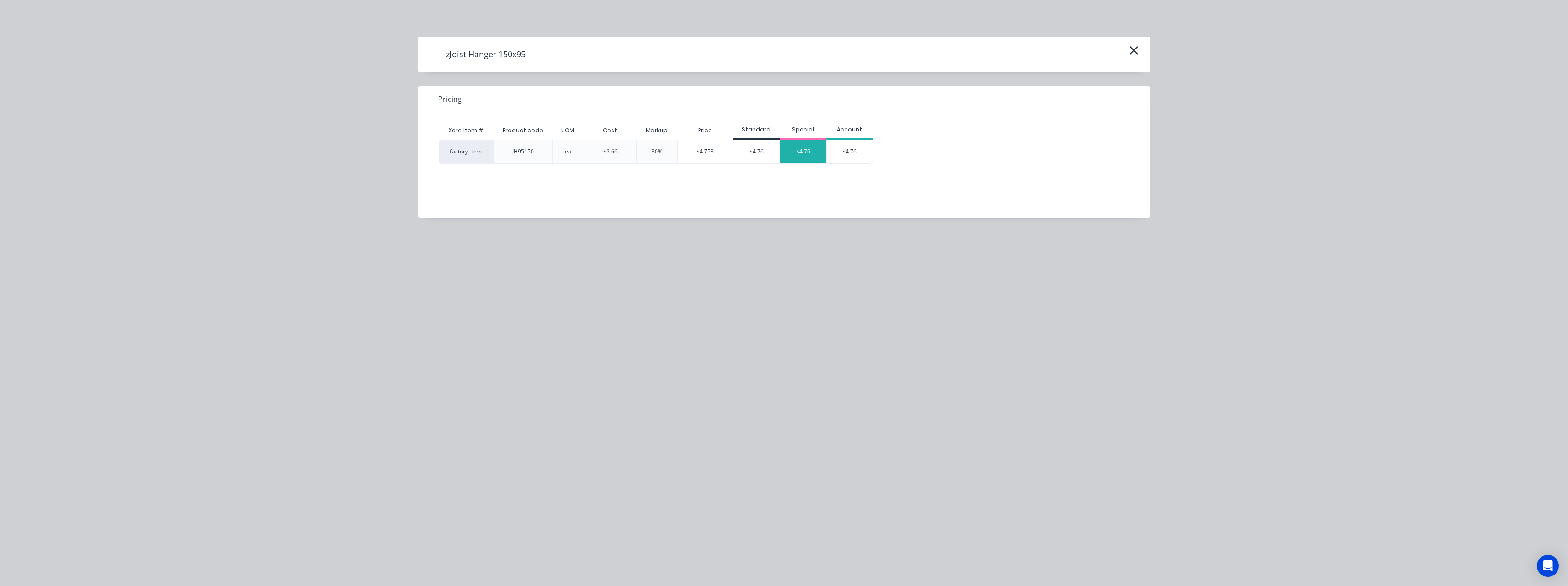
click at [806, 152] on div "$4.76" at bounding box center [803, 152] width 47 height 23
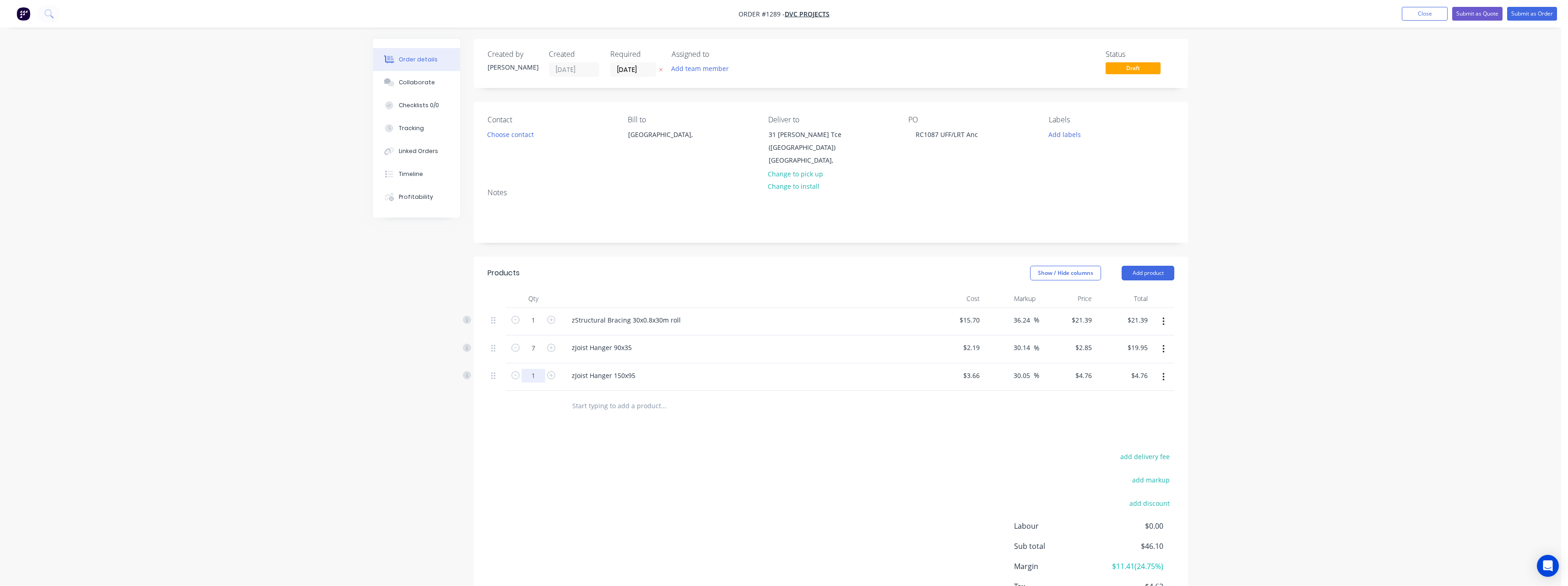
click at [536, 374] on input "1" at bounding box center [533, 375] width 24 height 13
type input "35"
type input "$166.60"
click at [640, 406] on input "text" at bounding box center [663, 405] width 183 height 18
type input "tgm"
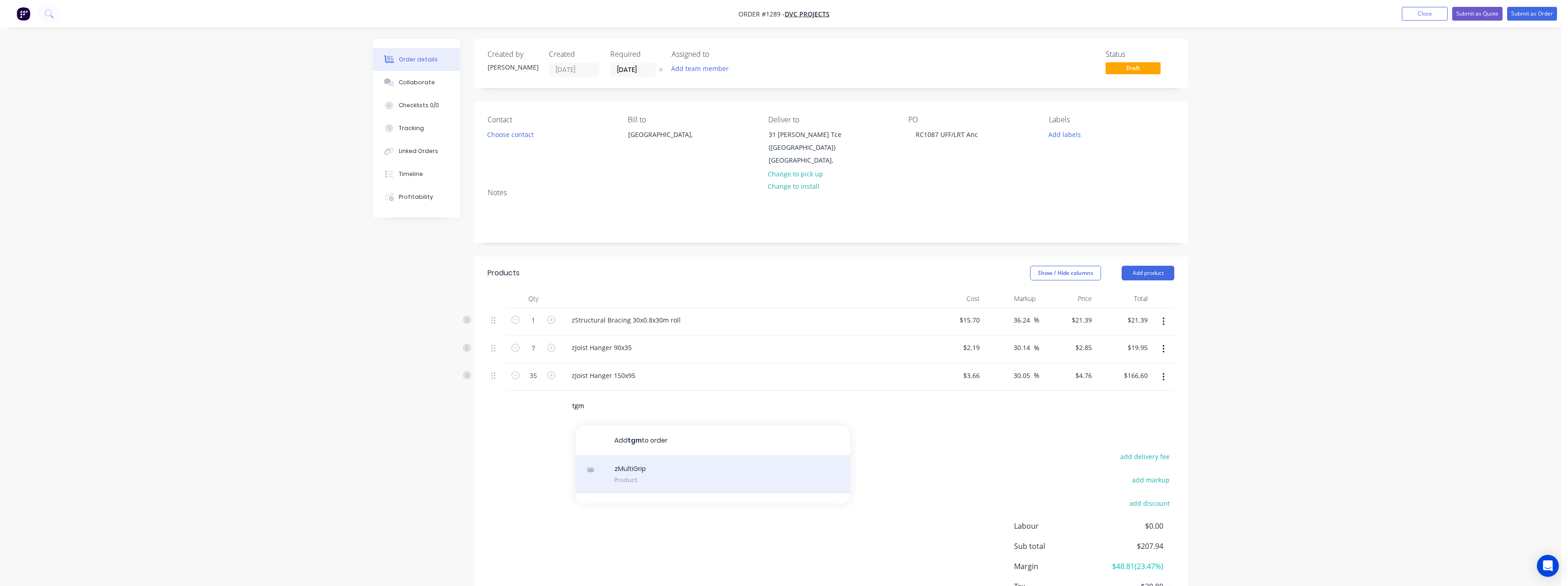
click at [646, 468] on div "zMultiGrip Product" at bounding box center [712, 474] width 274 height 39
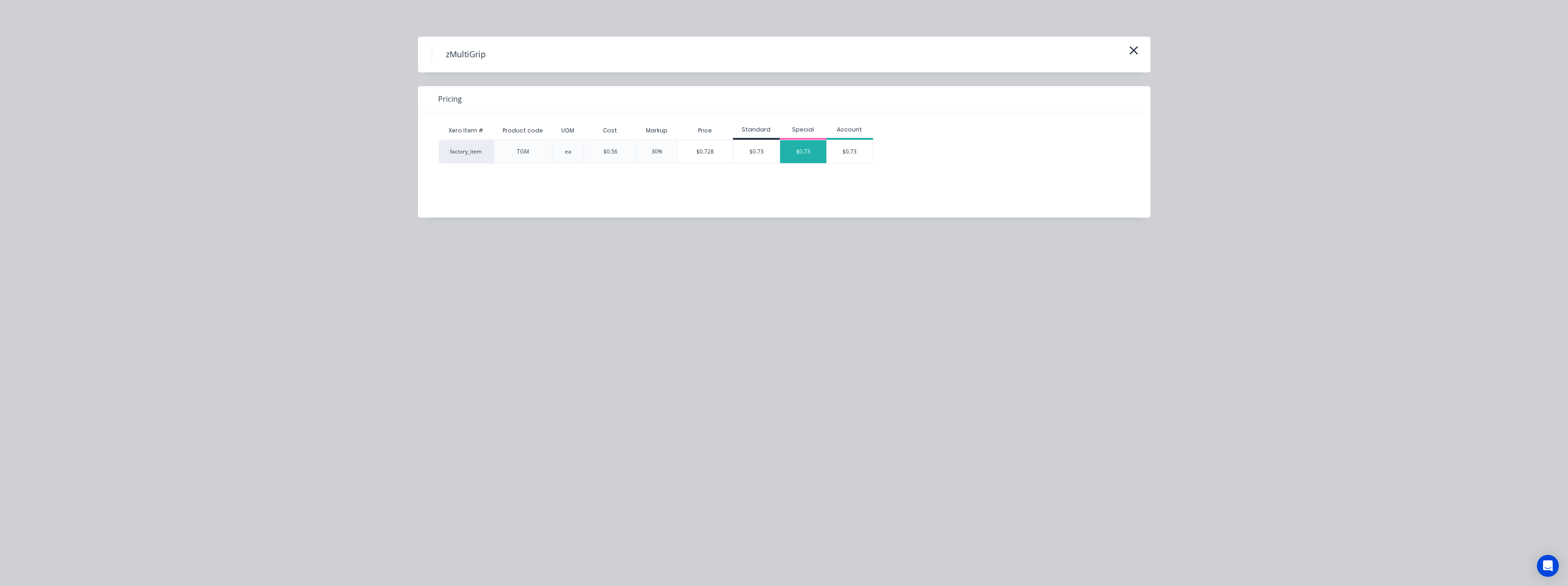
click at [795, 151] on div "$0.73" at bounding box center [803, 152] width 47 height 23
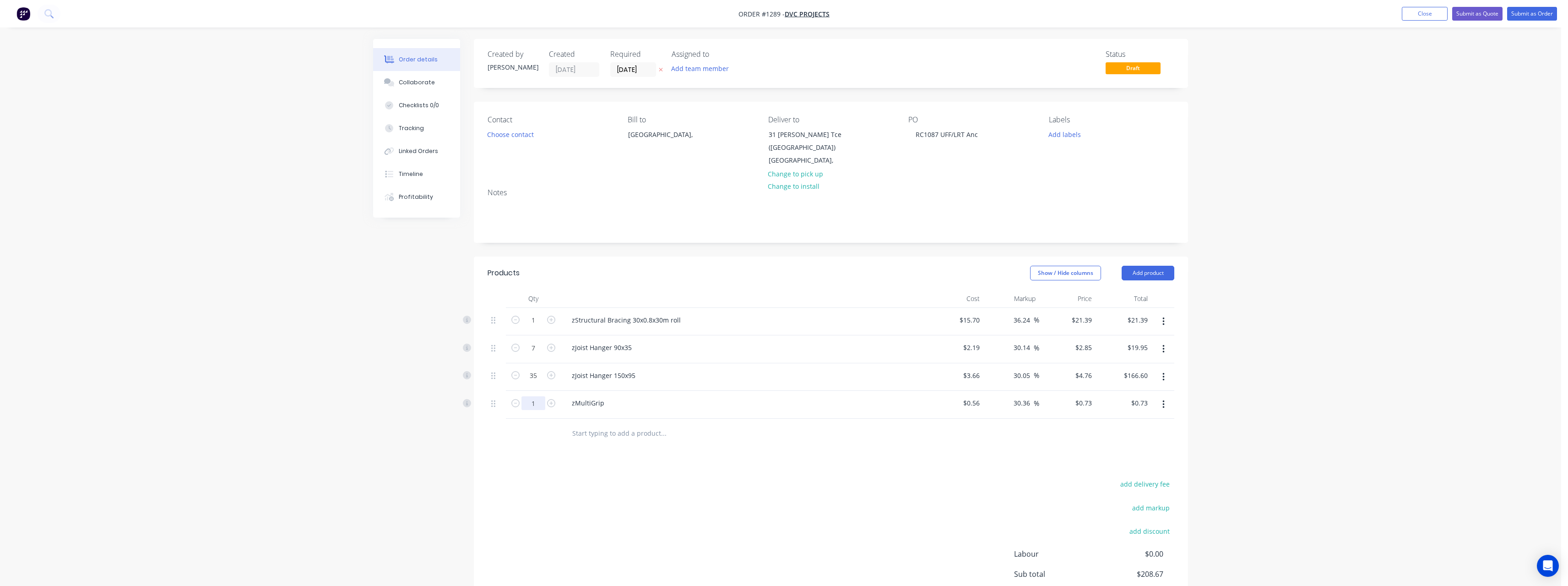
click at [538, 407] on input "1" at bounding box center [533, 403] width 24 height 13
type input "9"
type input "$6.57"
click at [607, 428] on input "text" at bounding box center [663, 432] width 183 height 18
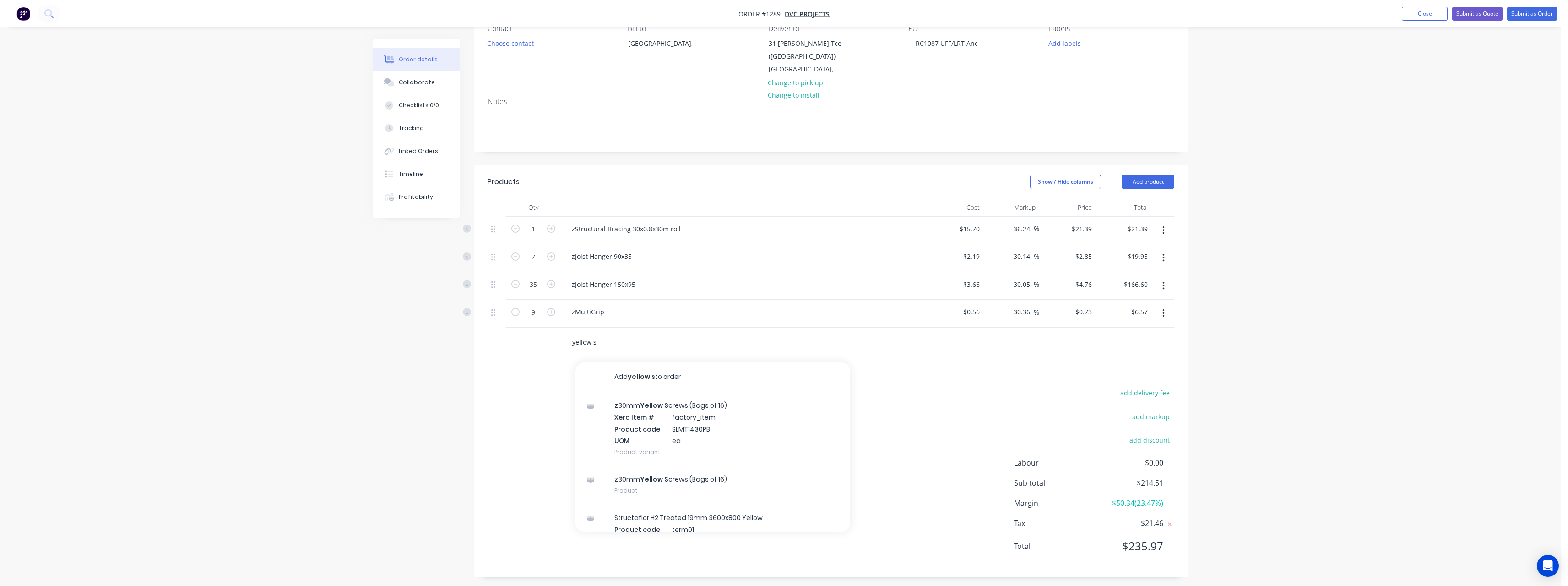
scroll to position [96, 0]
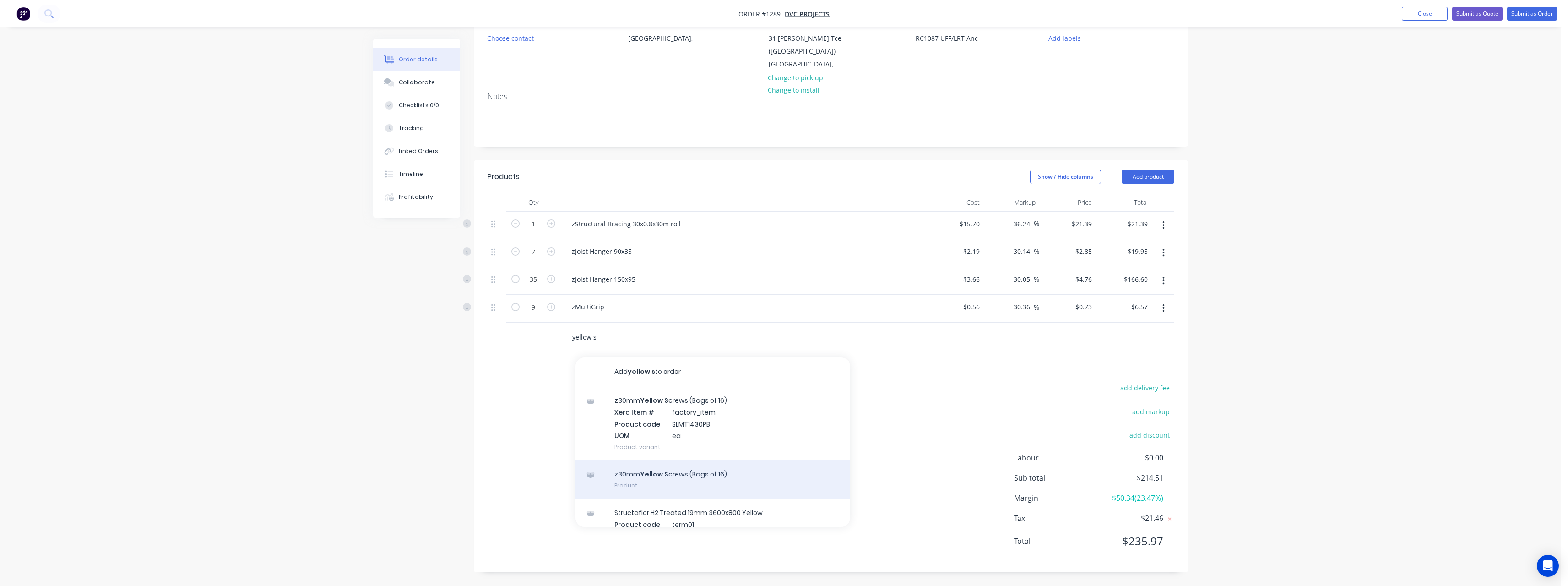
type input "yellow s"
click at [655, 476] on div "z30mm Yellow S crews (Bags of 16) Product" at bounding box center [712, 480] width 274 height 39
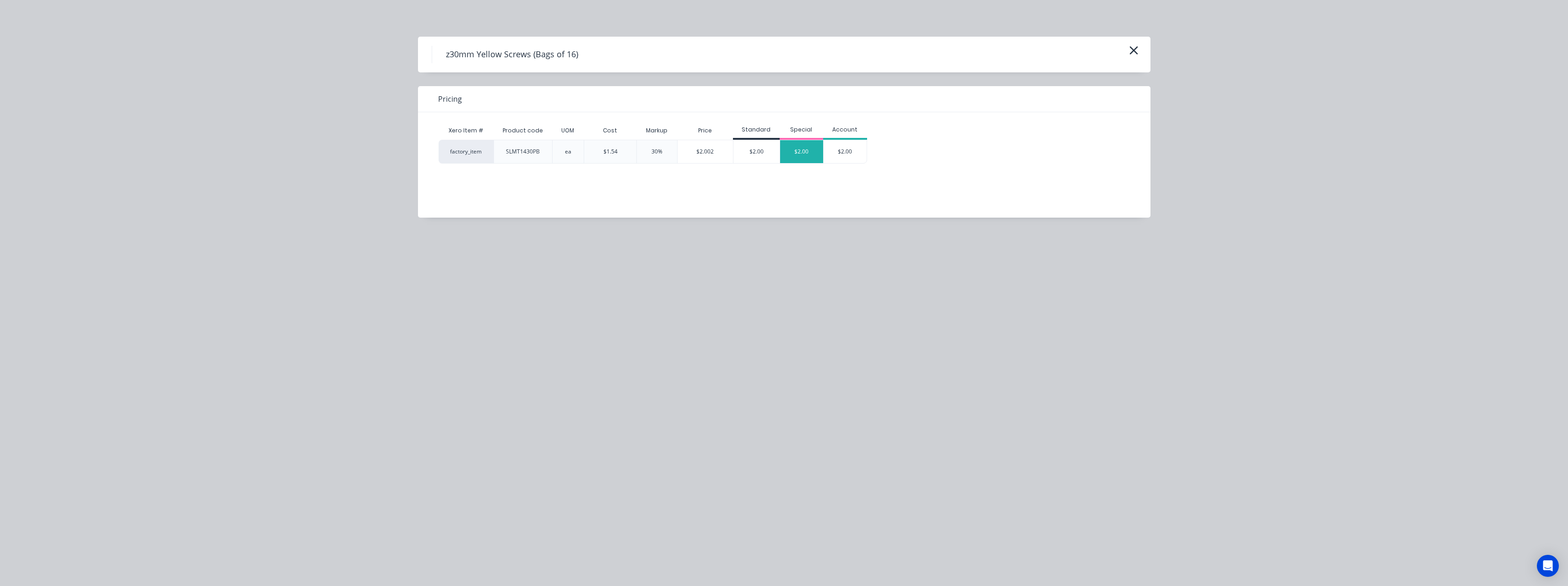
click at [787, 154] on div "$2.00" at bounding box center [803, 152] width 44 height 23
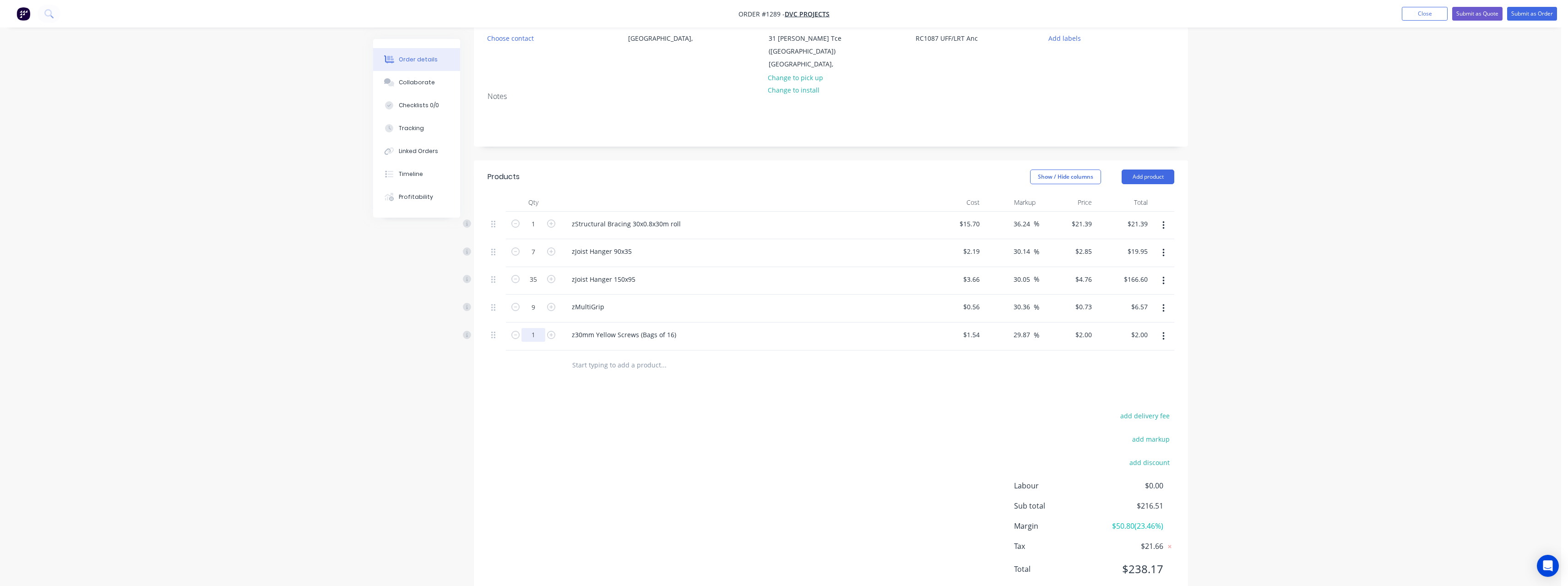
click at [530, 337] on input "1" at bounding box center [533, 334] width 24 height 13
type input "15"
type input "$30.00"
click at [651, 363] on input "text" at bounding box center [663, 365] width 183 height 18
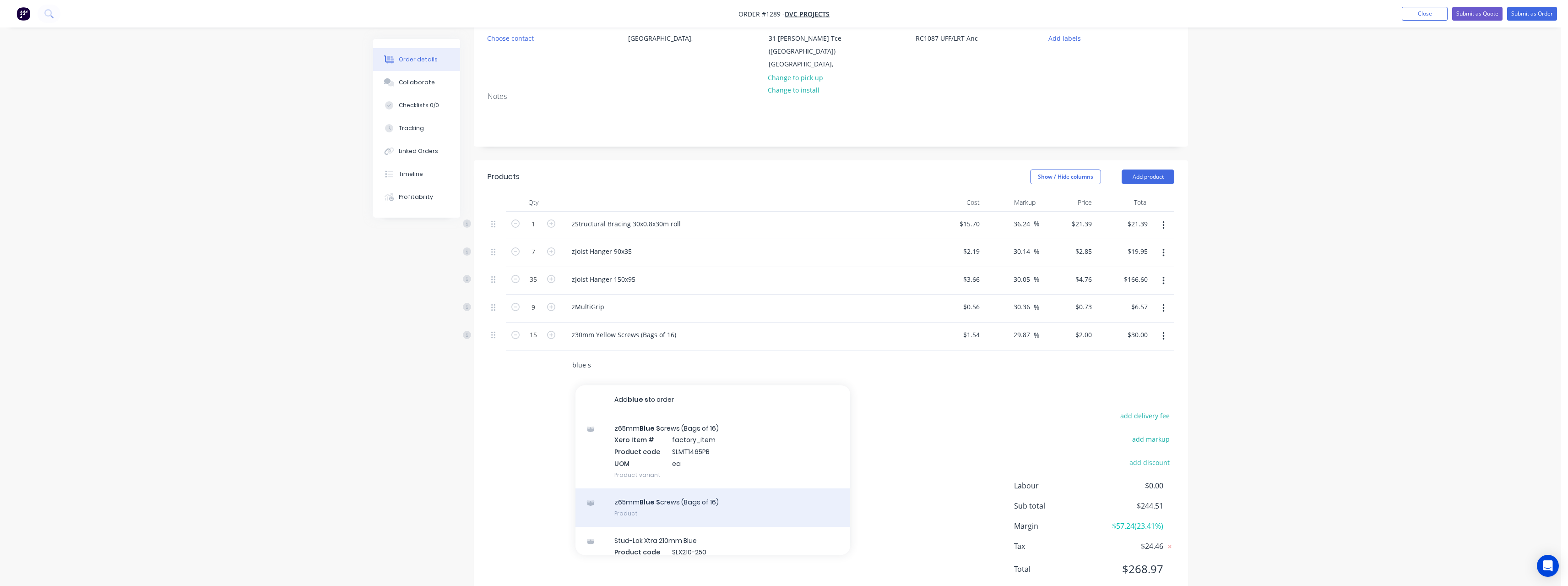
type input "blue s"
click at [648, 503] on div "z65mm Blue S crews (Bags of 16) Product" at bounding box center [712, 507] width 274 height 39
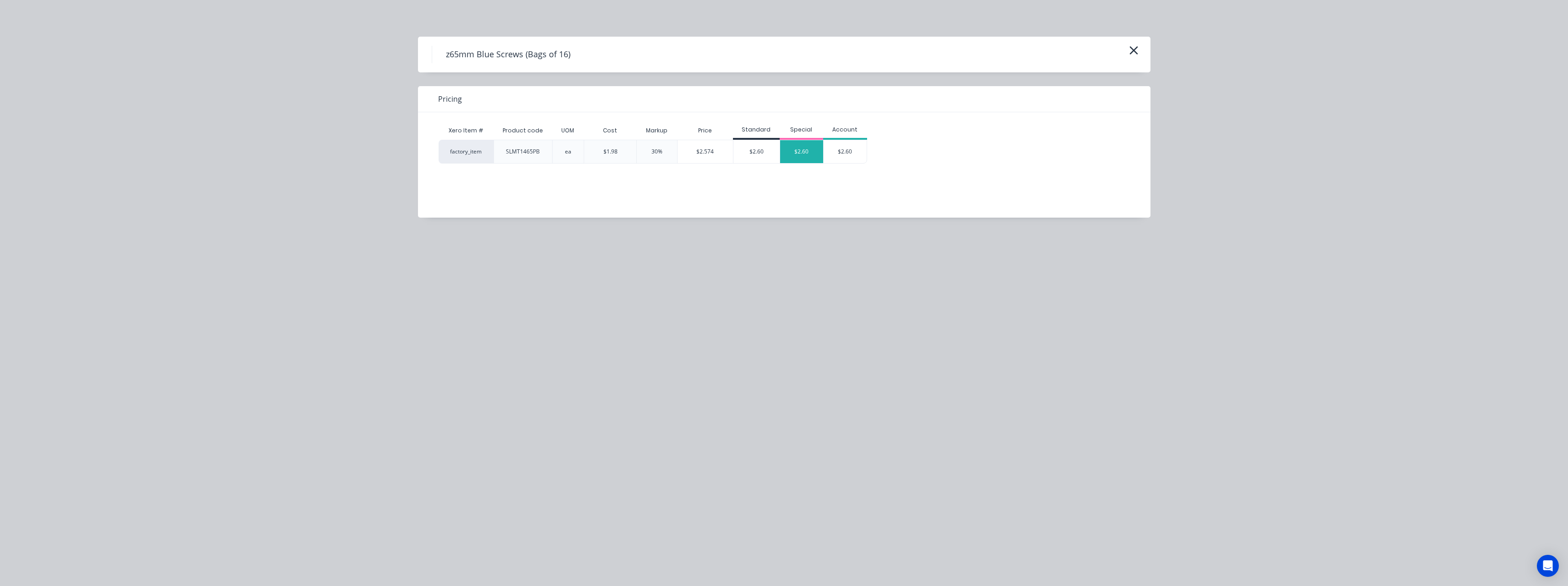
click at [808, 142] on div "$2.60" at bounding box center [803, 152] width 44 height 23
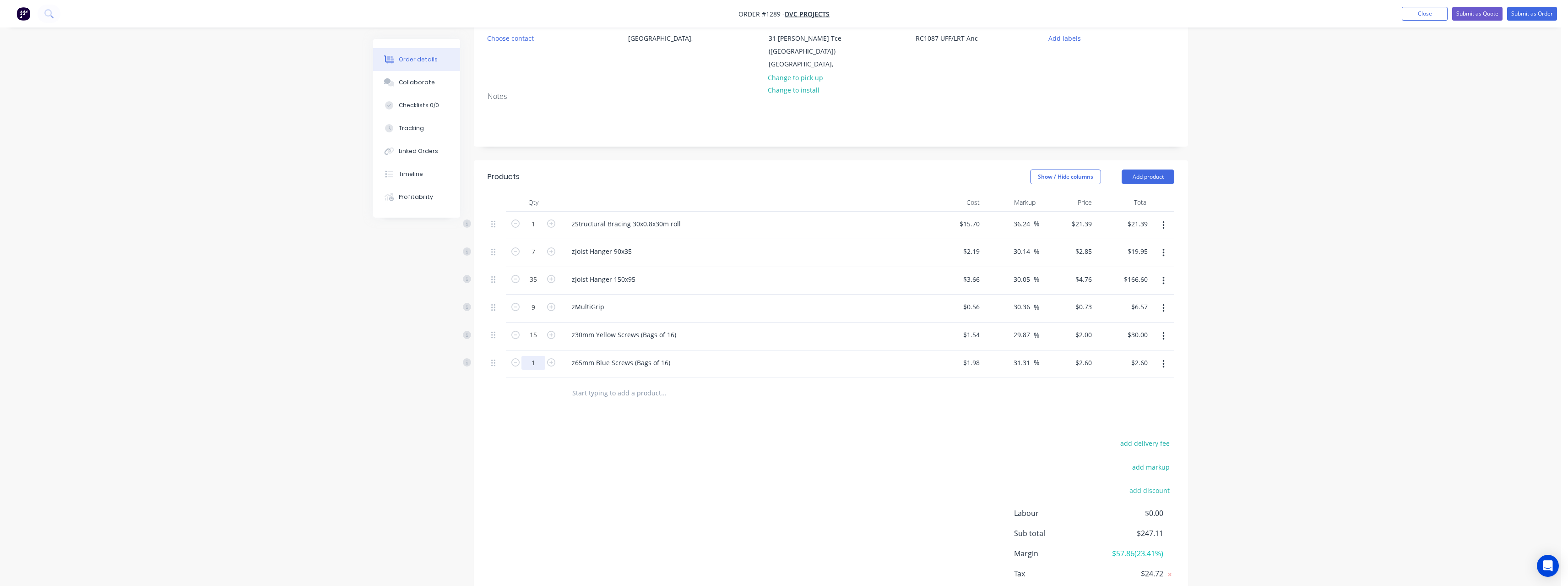
click at [532, 363] on input "1" at bounding box center [533, 363] width 24 height 13
type input "22"
type input "$57.20"
click at [630, 396] on input "text" at bounding box center [663, 392] width 183 height 18
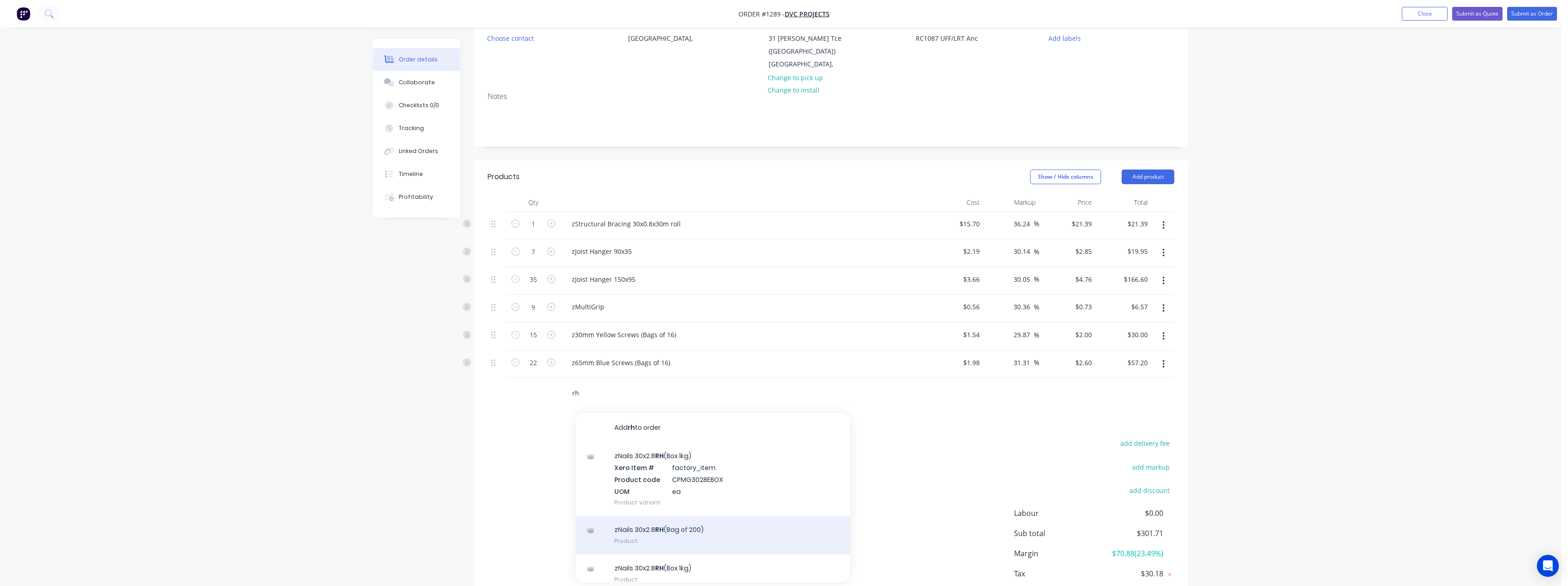
scroll to position [10, 0]
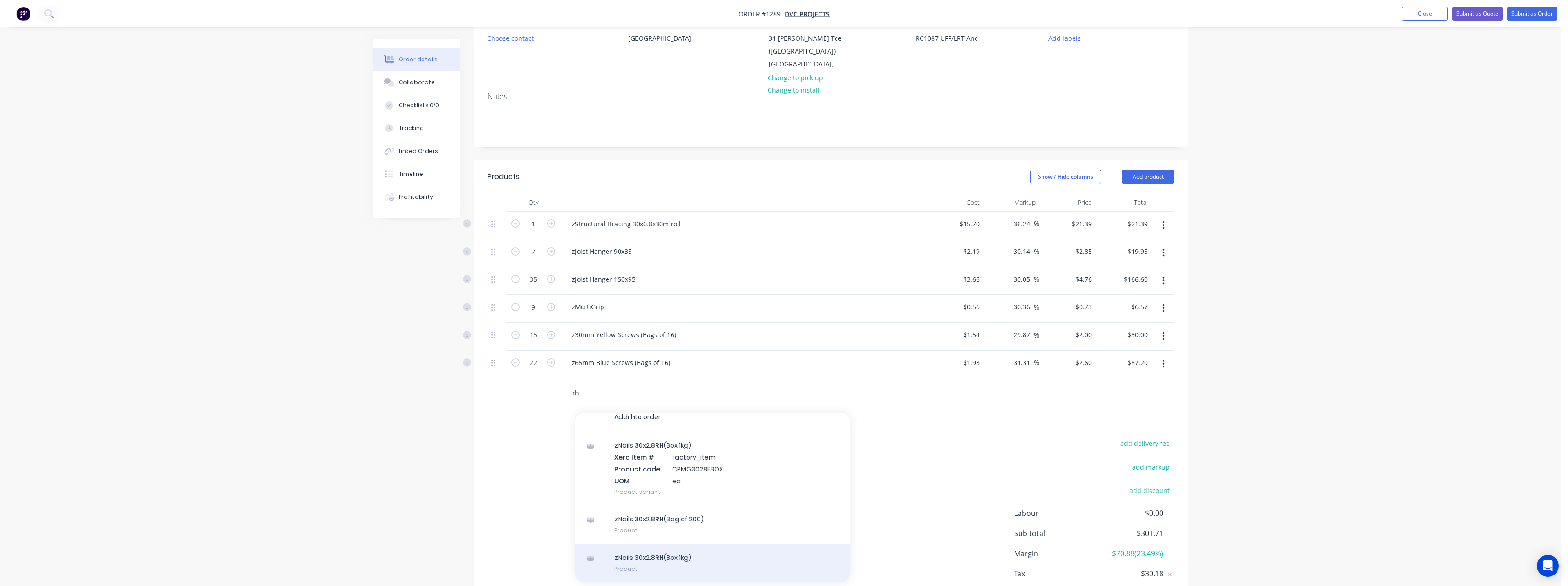
type input "rh"
click at [693, 555] on div "zNails 30x2.8 RH (Box 1kg) Product" at bounding box center [712, 562] width 274 height 39
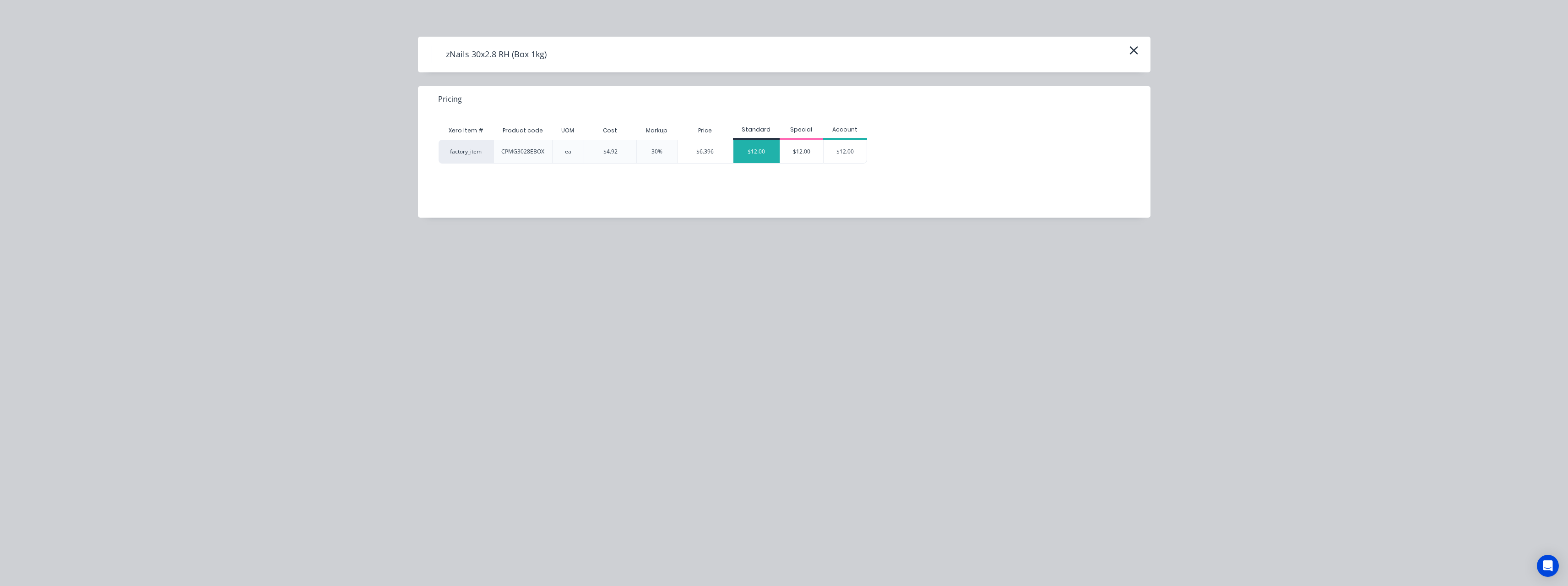
click at [750, 151] on div "$12.00" at bounding box center [756, 152] width 47 height 23
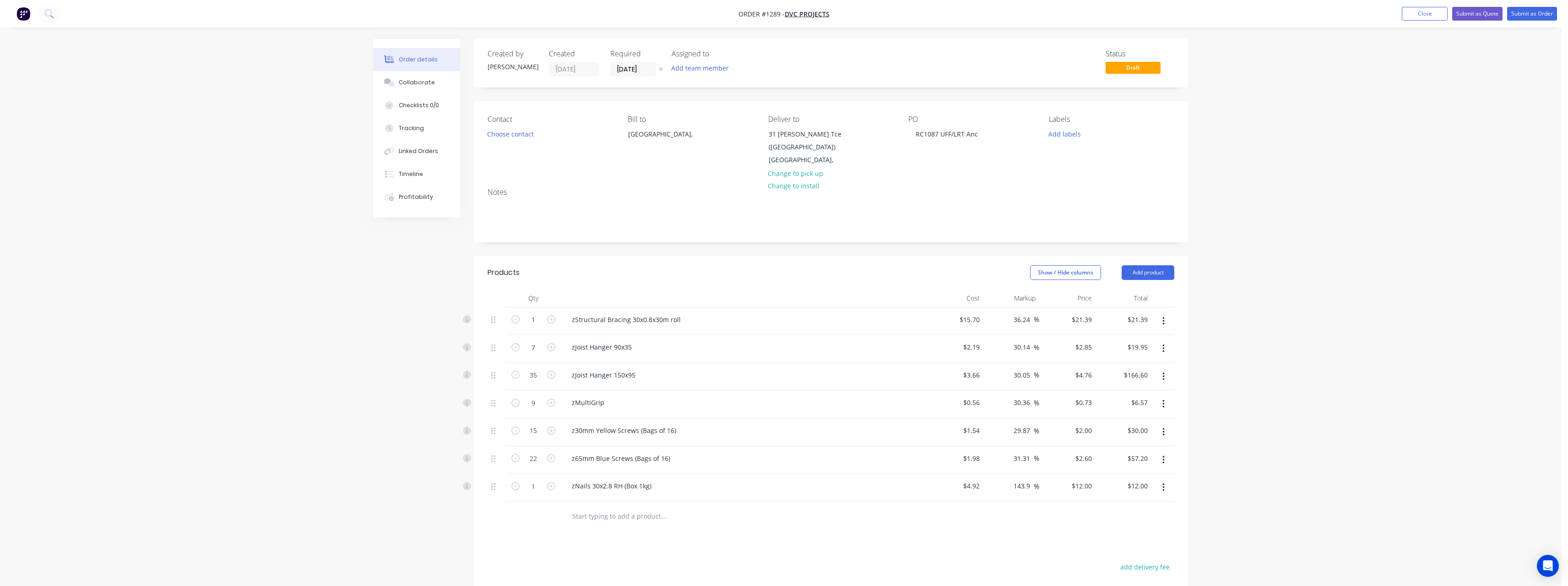
scroll to position [0, 0]
click at [1531, 16] on button "Submit as Order" at bounding box center [1532, 13] width 50 height 13
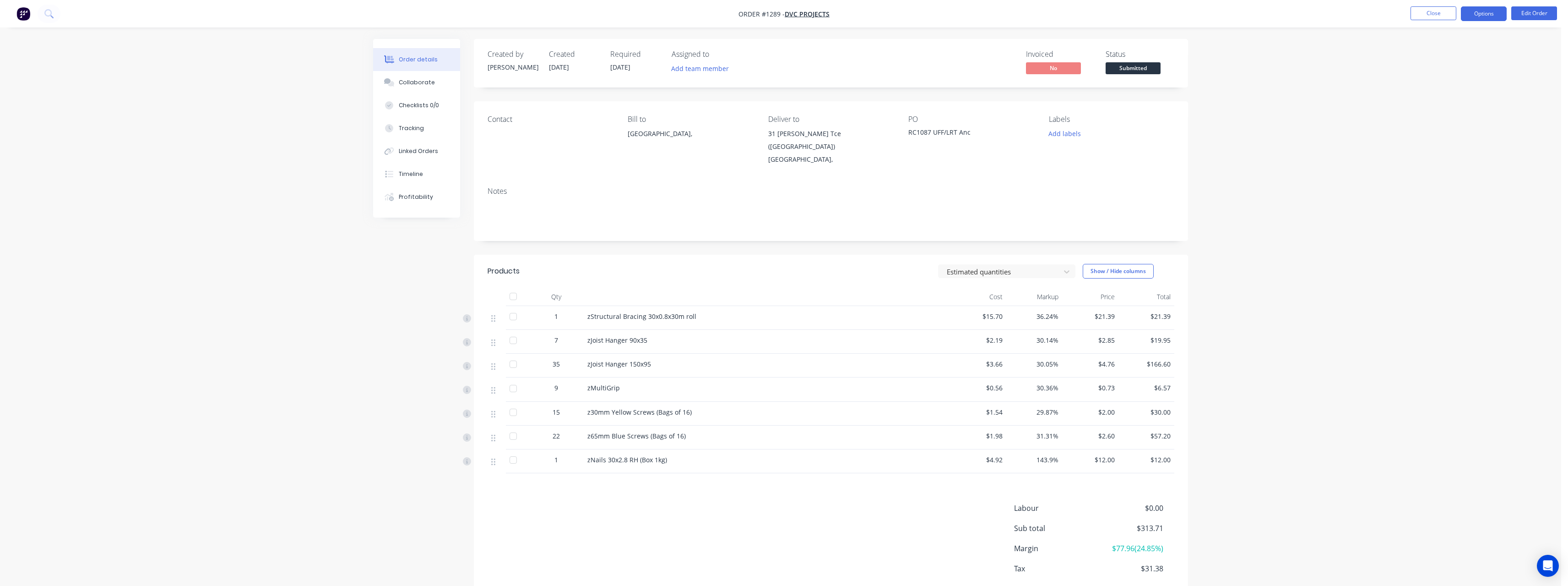
click at [1483, 14] on button "Options" at bounding box center [1484, 13] width 46 height 14
click at [1445, 113] on div "Work Order" at bounding box center [1456, 110] width 85 height 13
click at [1438, 97] on div "Without pricing" at bounding box center [1456, 92] width 85 height 13
click at [1119, 70] on span "Submitted" at bounding box center [1133, 68] width 55 height 11
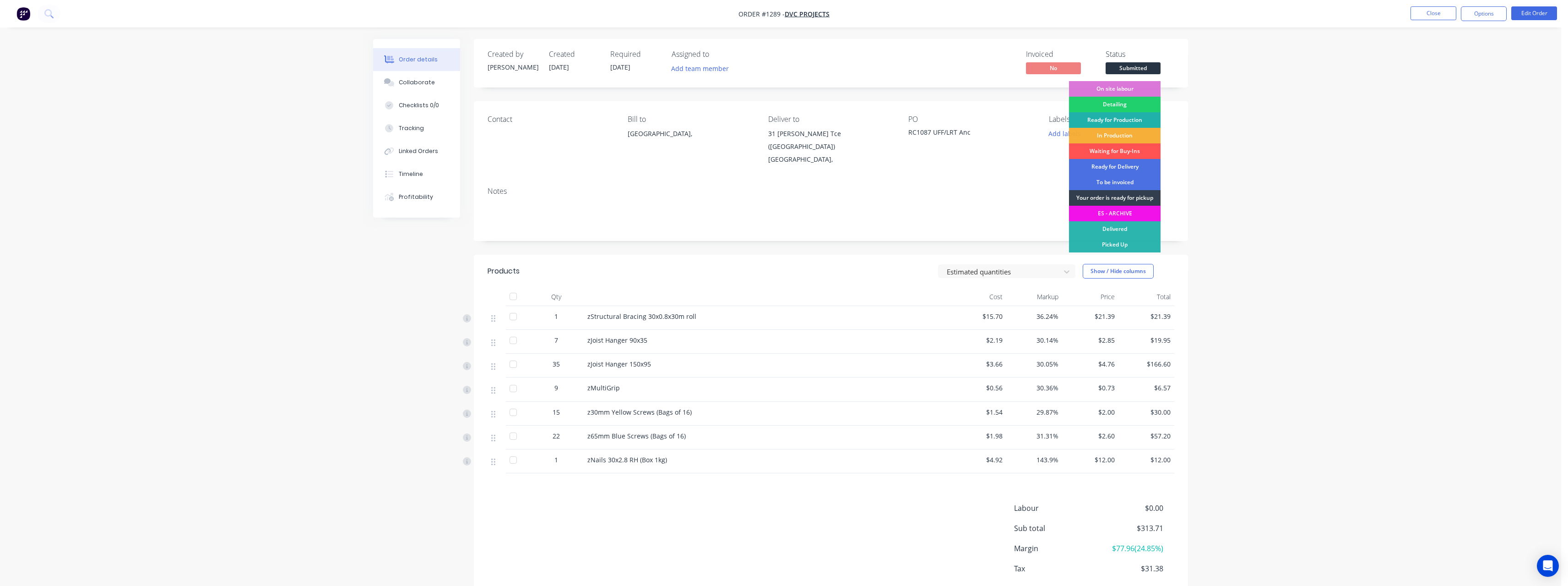
click at [1136, 118] on div "Ready for Production" at bounding box center [1115, 120] width 91 height 15
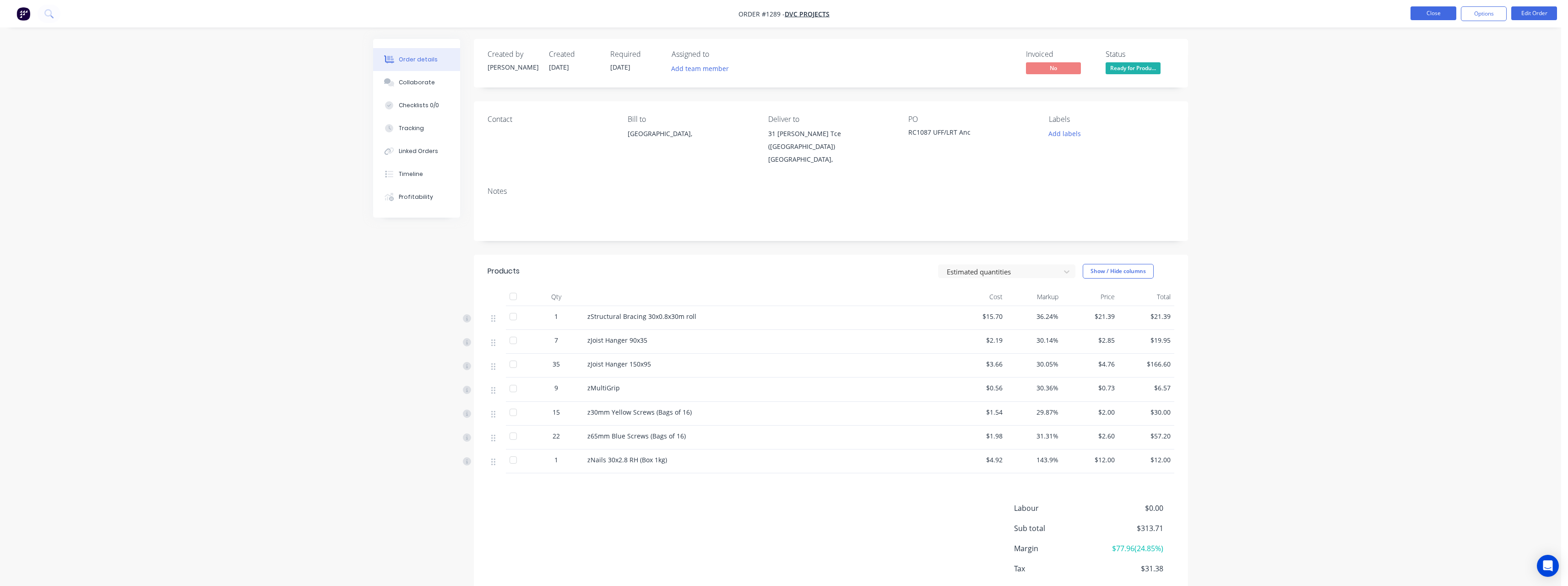
click at [1455, 13] on button "Close" at bounding box center [1434, 13] width 46 height 13
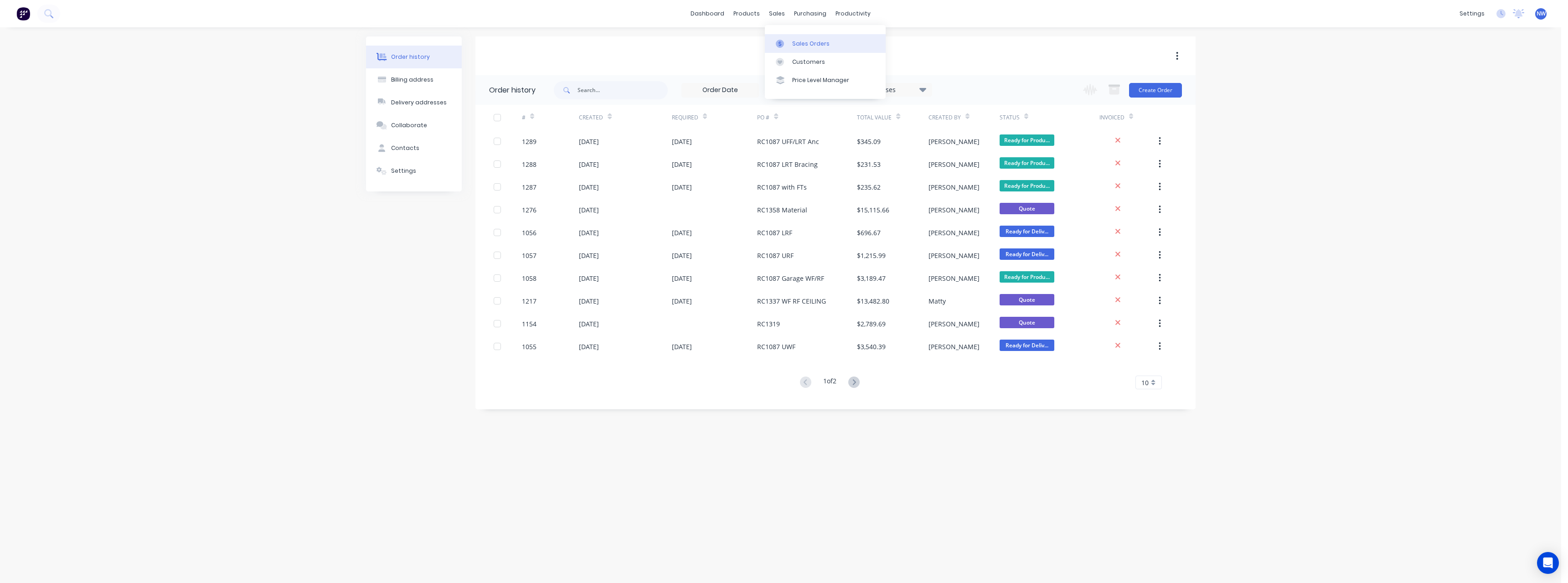
click at [803, 36] on link "Sales Orders" at bounding box center [825, 43] width 121 height 18
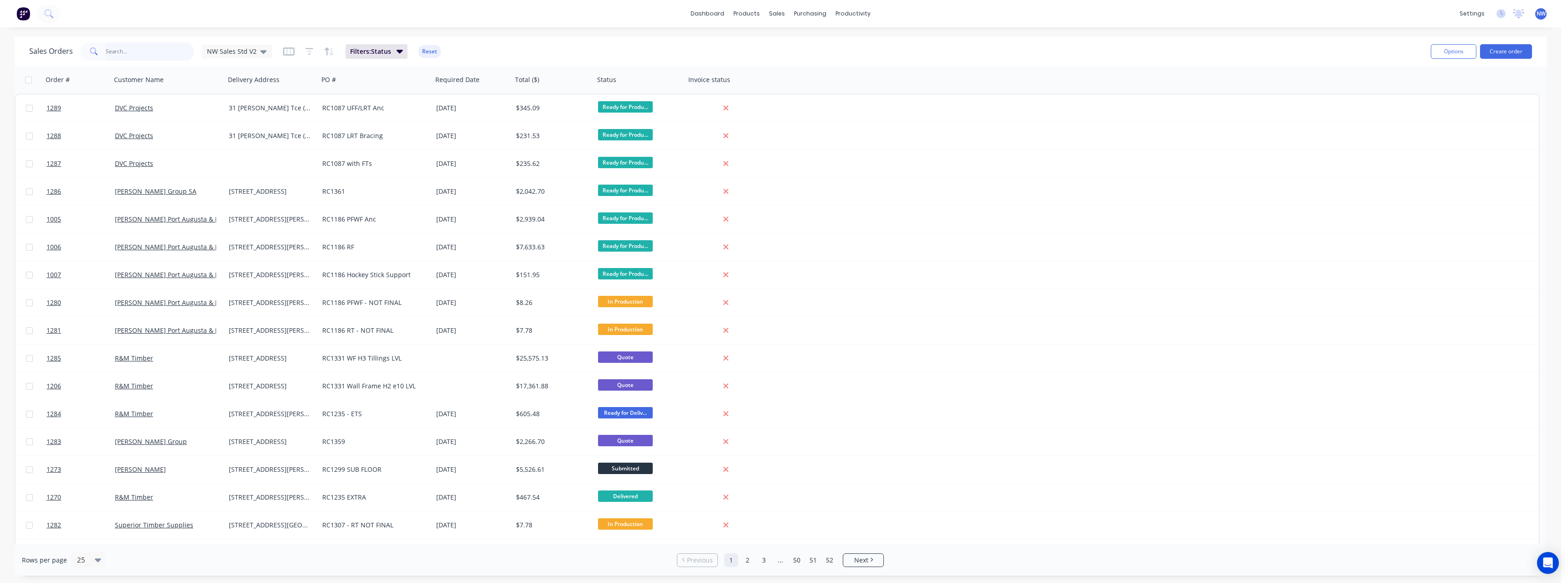
click at [153, 57] on input "text" at bounding box center [150, 51] width 89 height 18
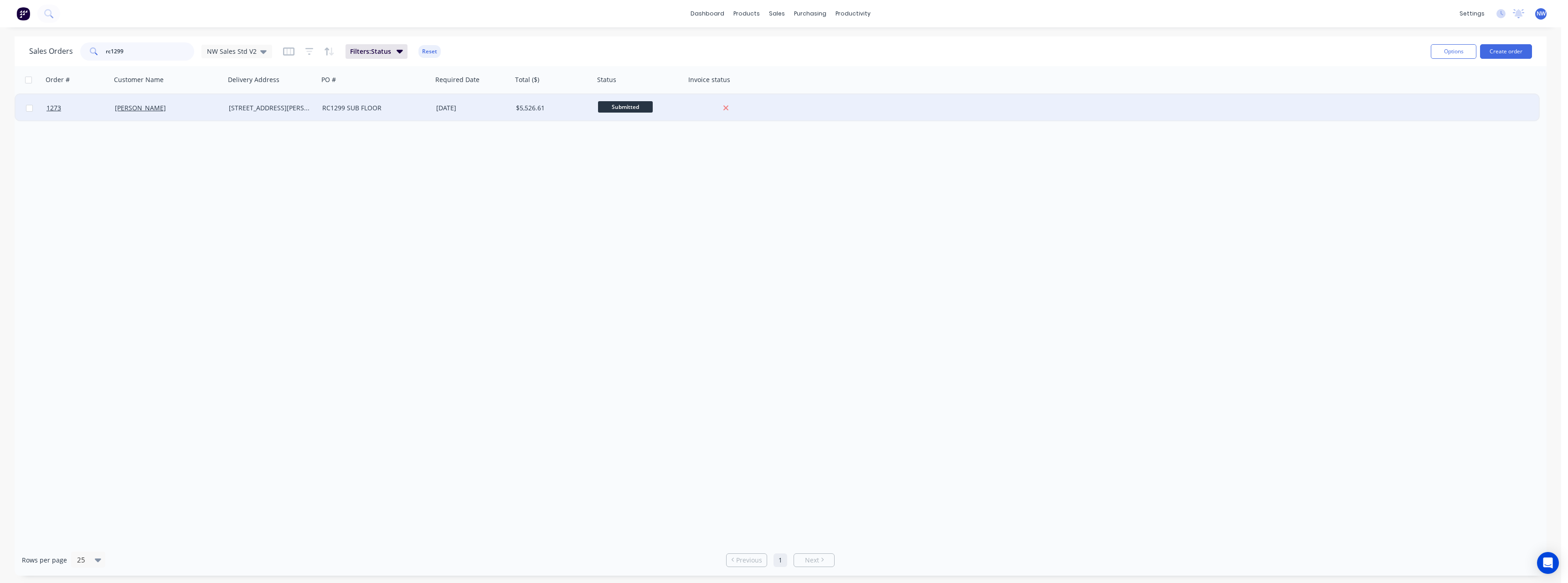
type input "rc1299"
click at [298, 114] on div "[STREET_ADDRESS][PERSON_NAME]" at bounding box center [271, 108] width 94 height 27
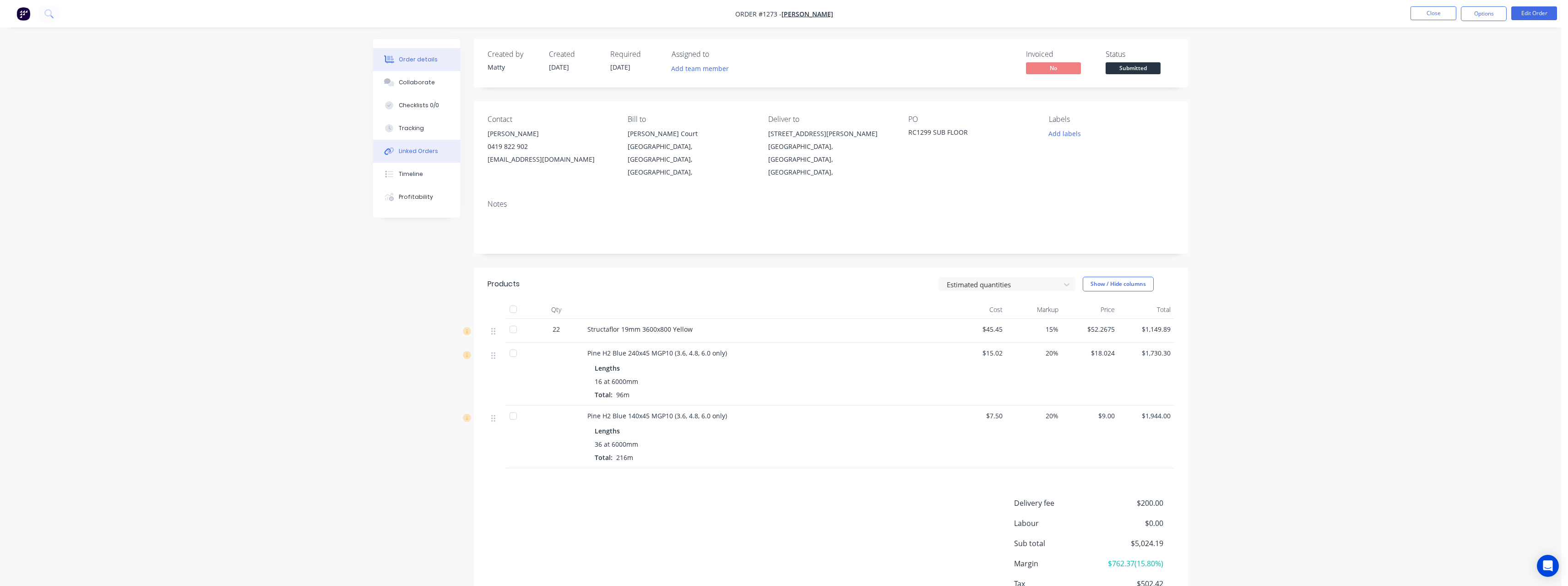
click at [428, 152] on div "Linked Orders" at bounding box center [418, 151] width 39 height 9
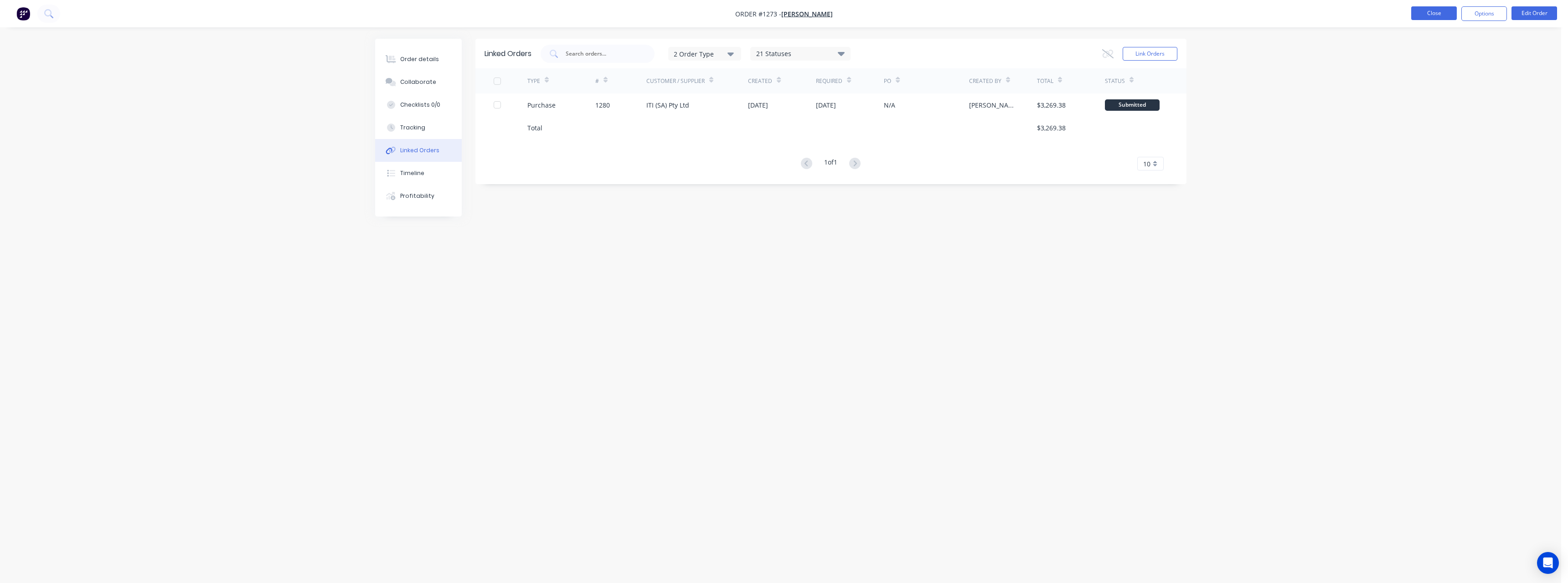
click at [1418, 9] on button "Close" at bounding box center [1434, 13] width 45 height 13
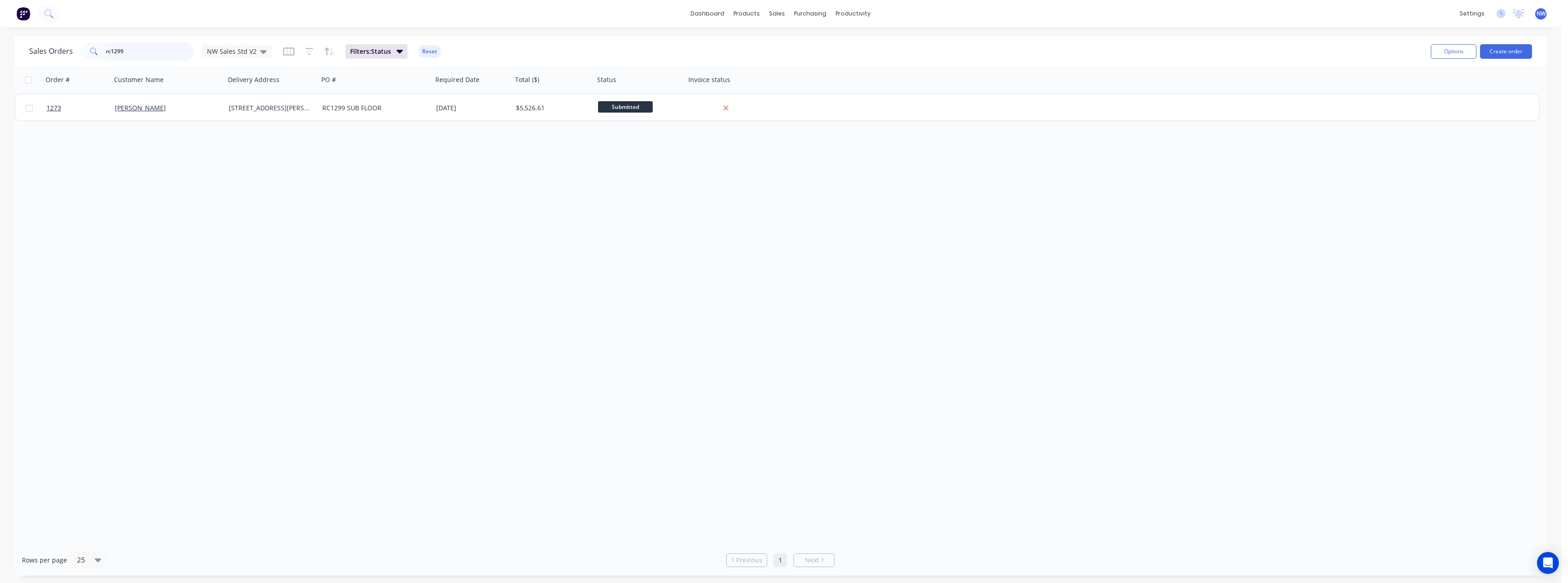
click at [128, 50] on input "rc1299" at bounding box center [150, 51] width 89 height 18
click at [139, 48] on input "rc1297" at bounding box center [150, 51] width 89 height 18
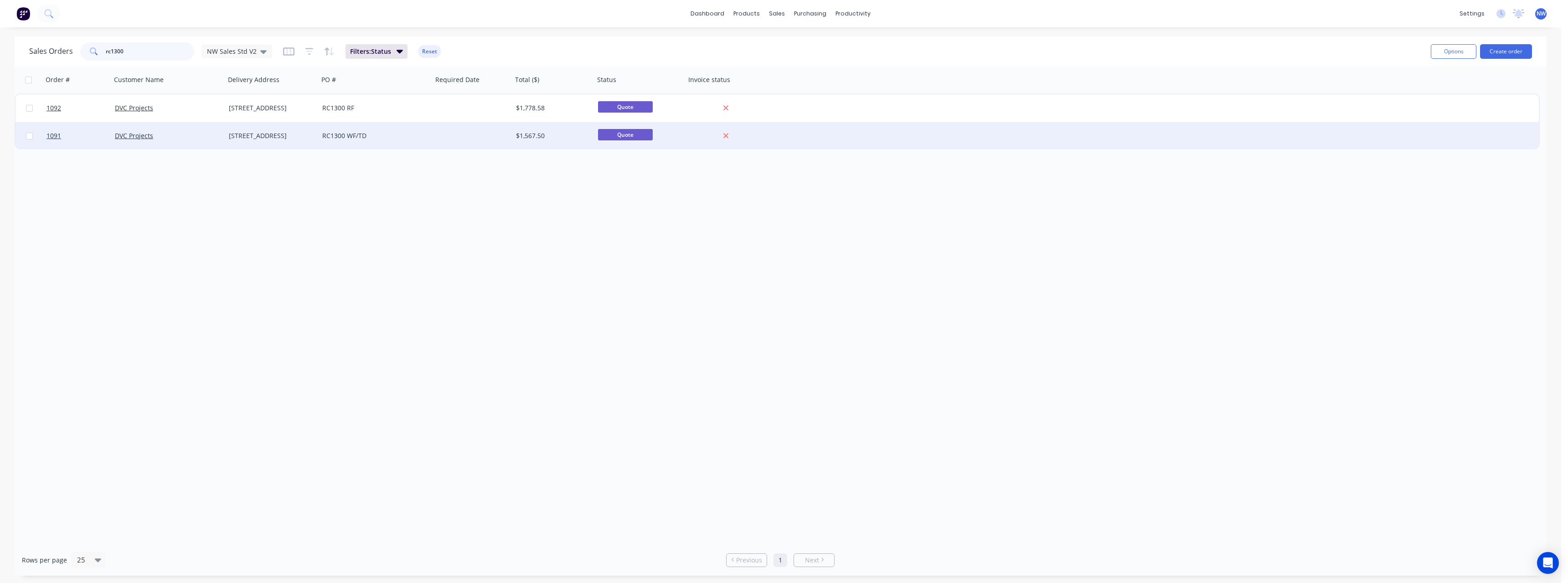
type input "rc1300"
click at [264, 136] on div "[STREET_ADDRESS]" at bounding box center [269, 136] width 82 height 9
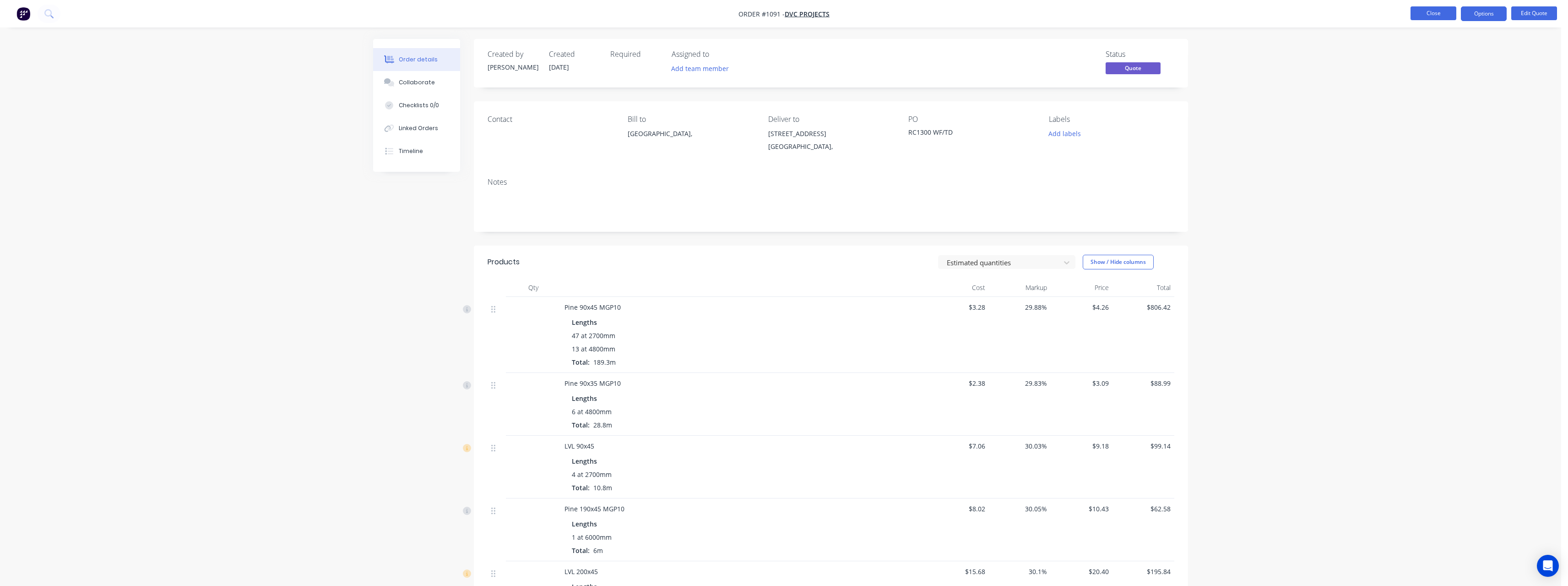
click at [1441, 16] on button "Close" at bounding box center [1434, 13] width 46 height 13
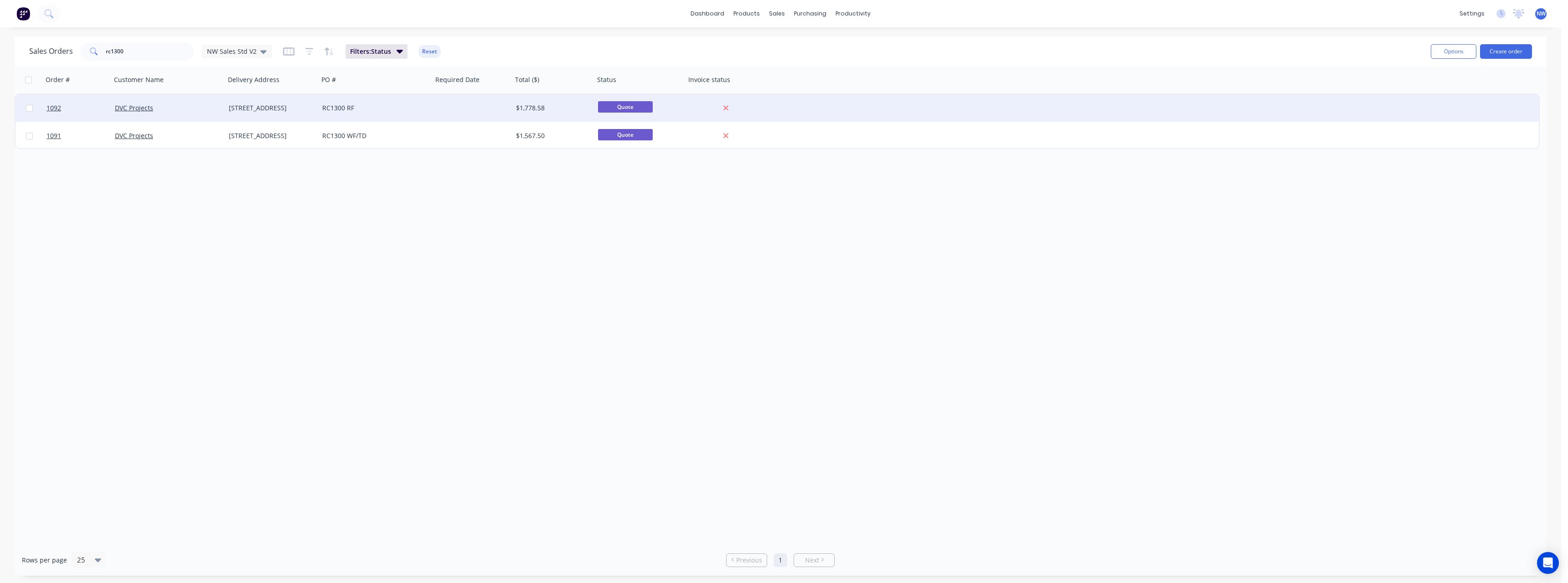
click at [342, 113] on div "RC1300 RF" at bounding box center [375, 108] width 114 height 27
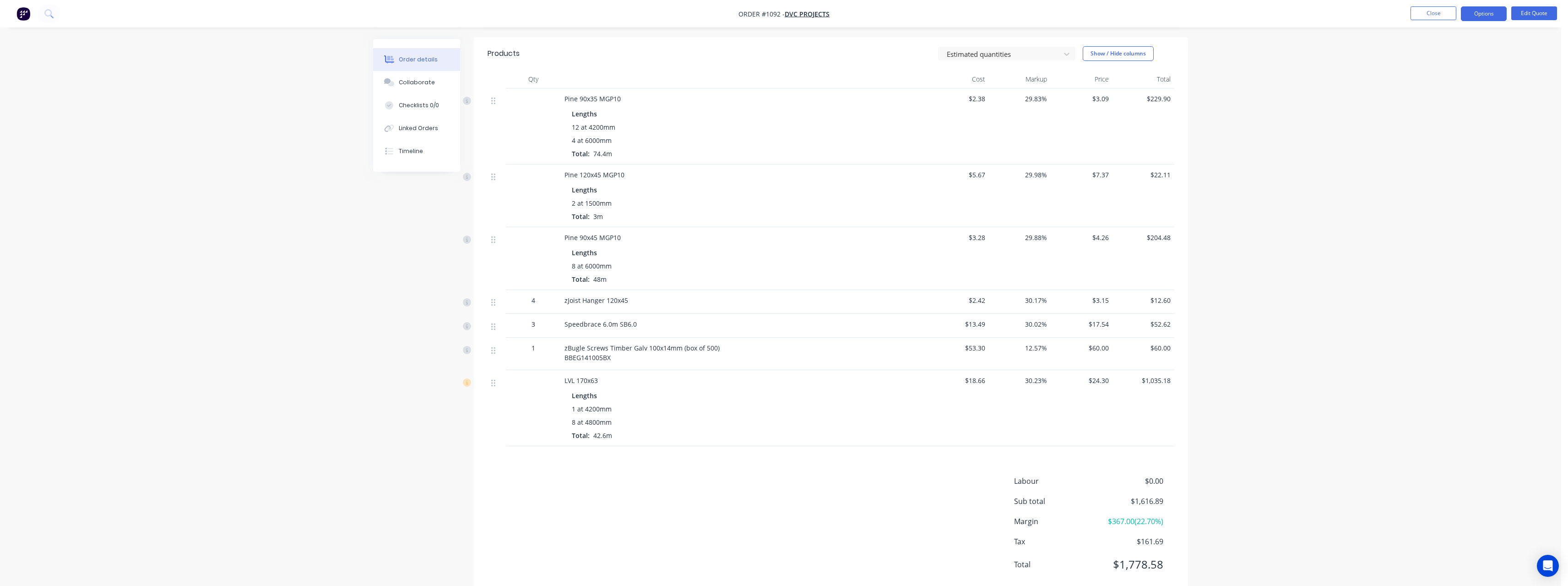
scroll to position [232, 0]
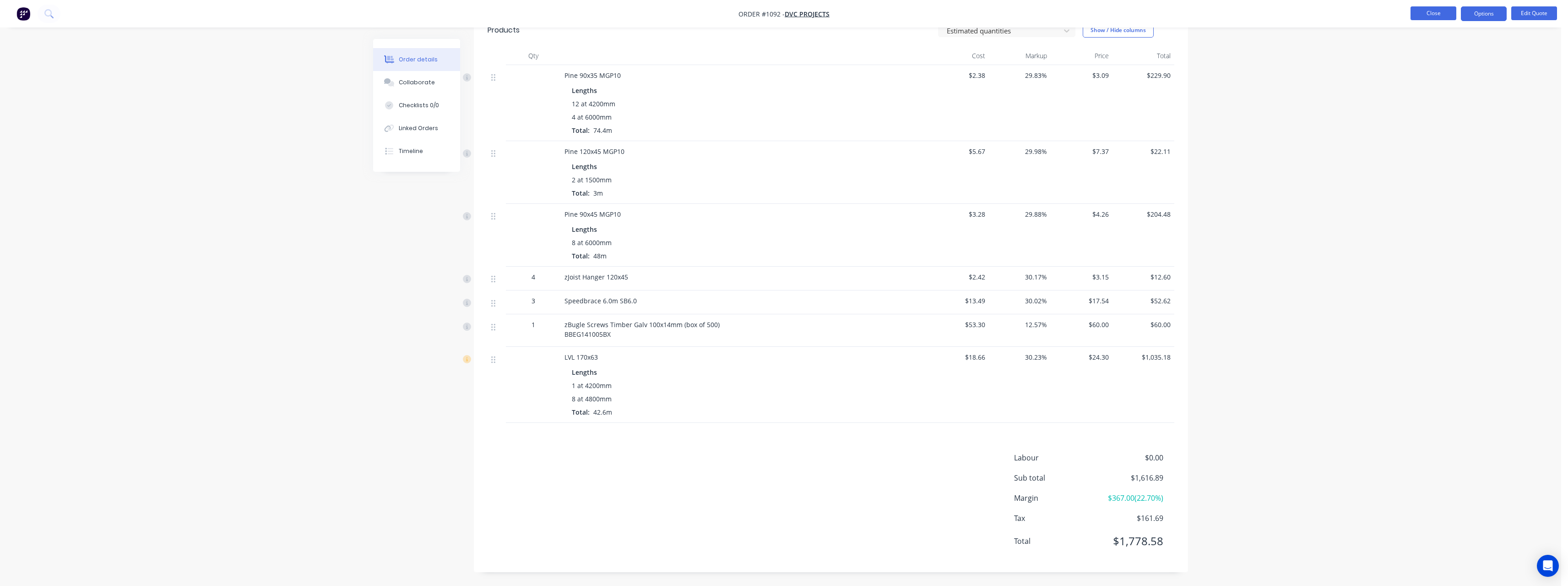
click at [1437, 13] on button "Close" at bounding box center [1434, 13] width 46 height 13
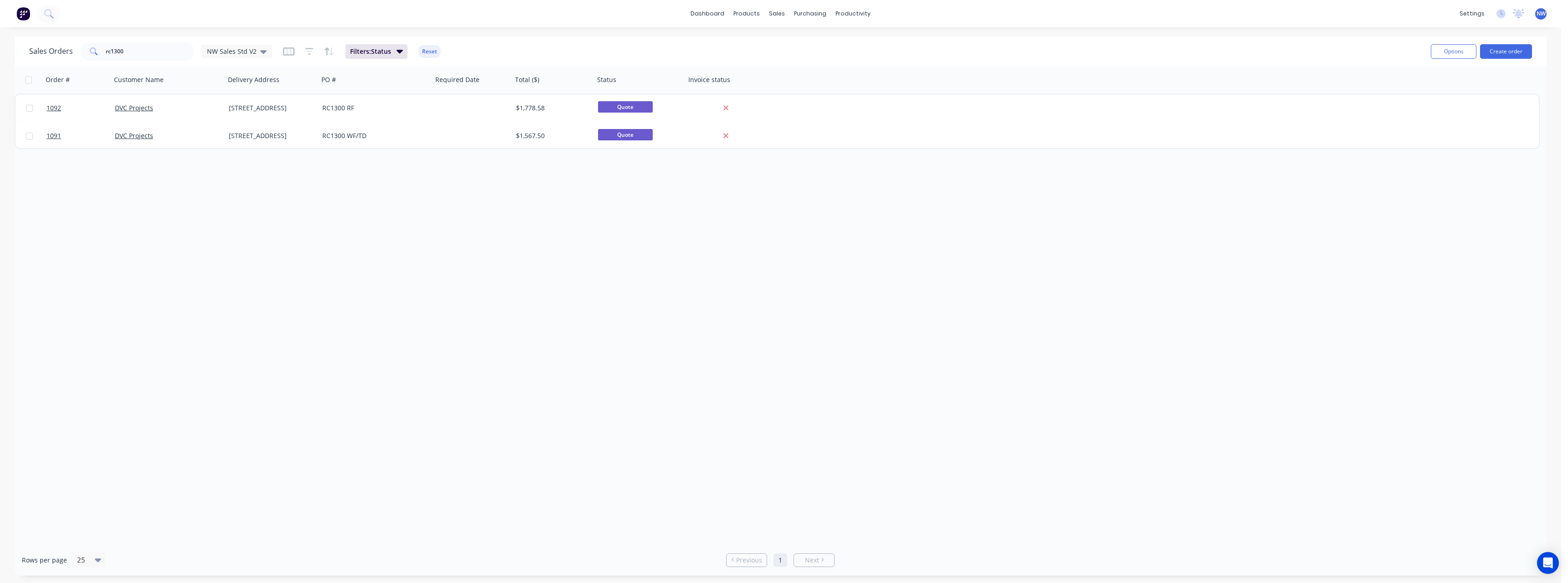
click at [1541, 15] on span "NW" at bounding box center [1541, 13] width 9 height 9
click at [1495, 113] on button "Sign out" at bounding box center [1485, 113] width 121 height 18
